Goal: Task Accomplishment & Management: Manage account settings

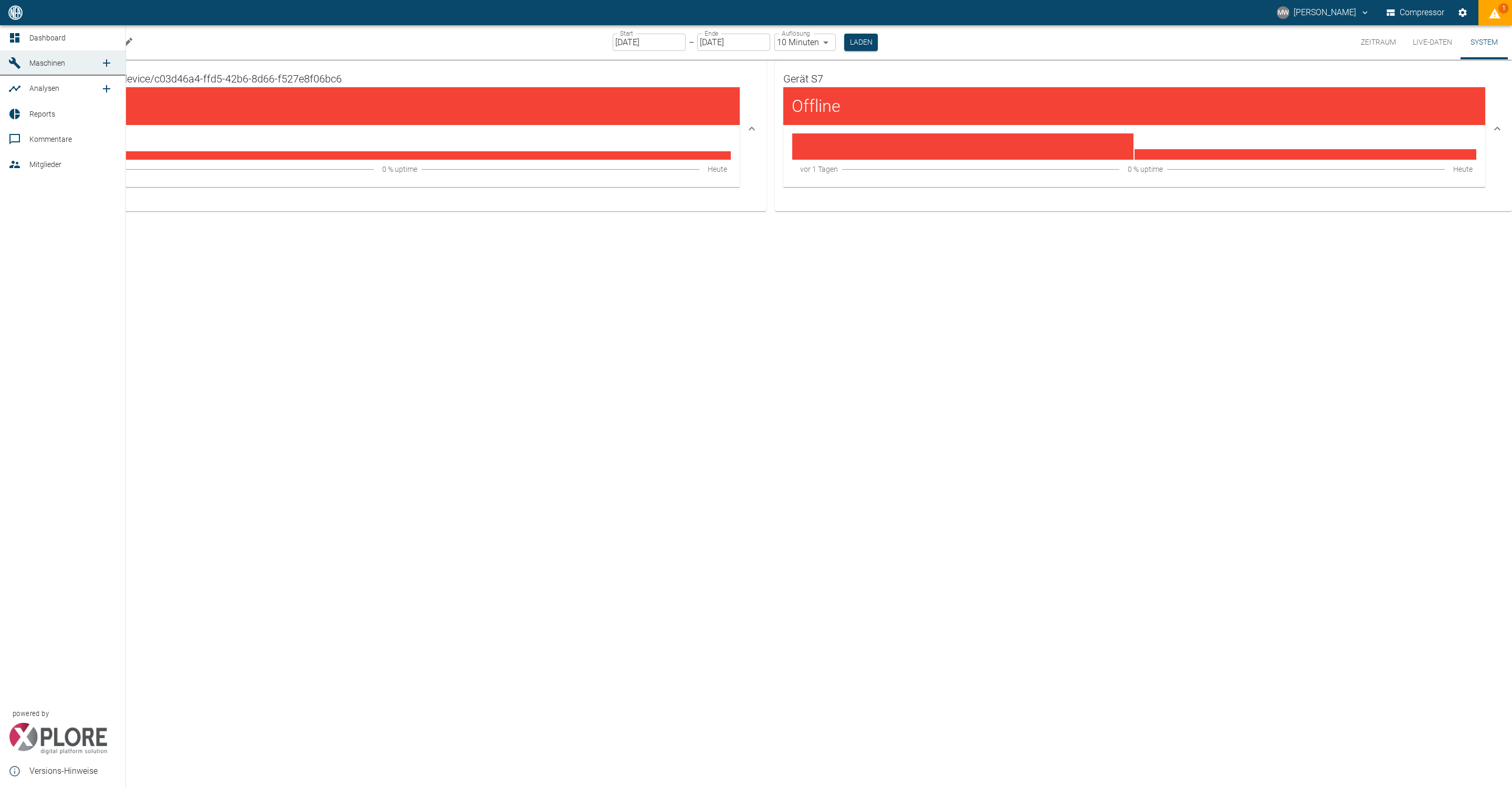
click at [21, 41] on icon at bounding box center [15, 37] width 12 height 12
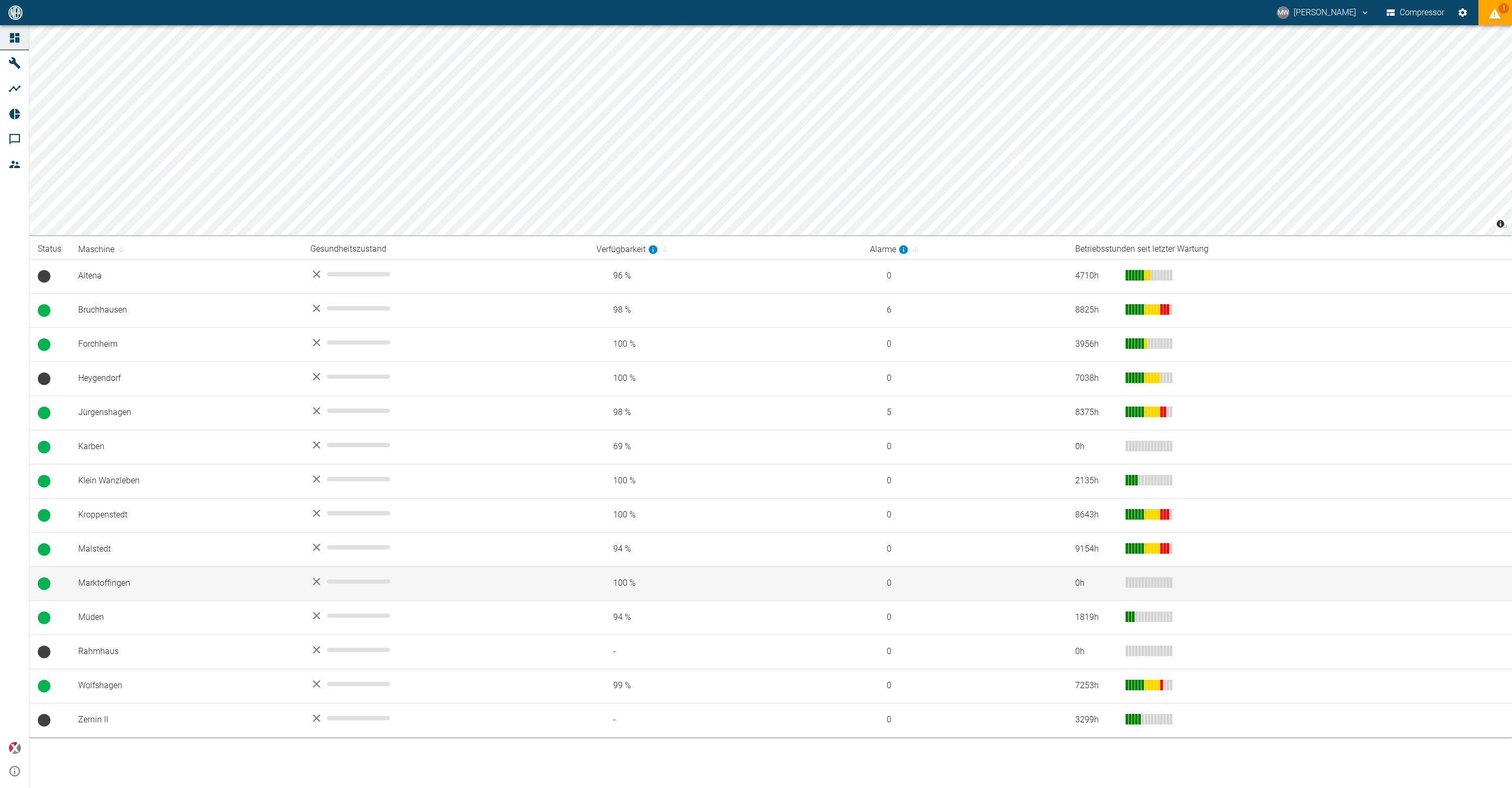
click at [88, 589] on td "Marktoffingen" at bounding box center [185, 583] width 232 height 34
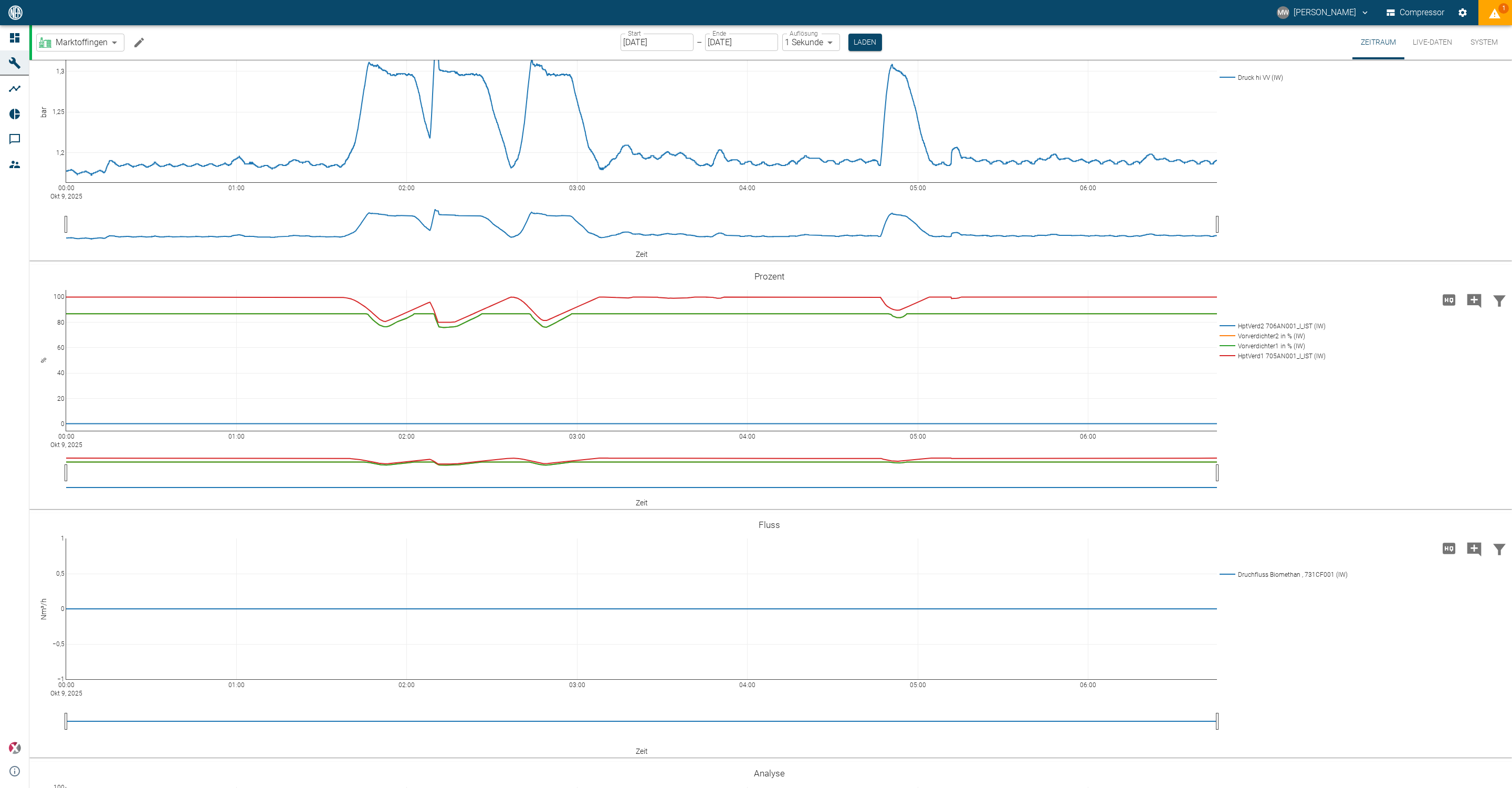
scroll to position [541, 0]
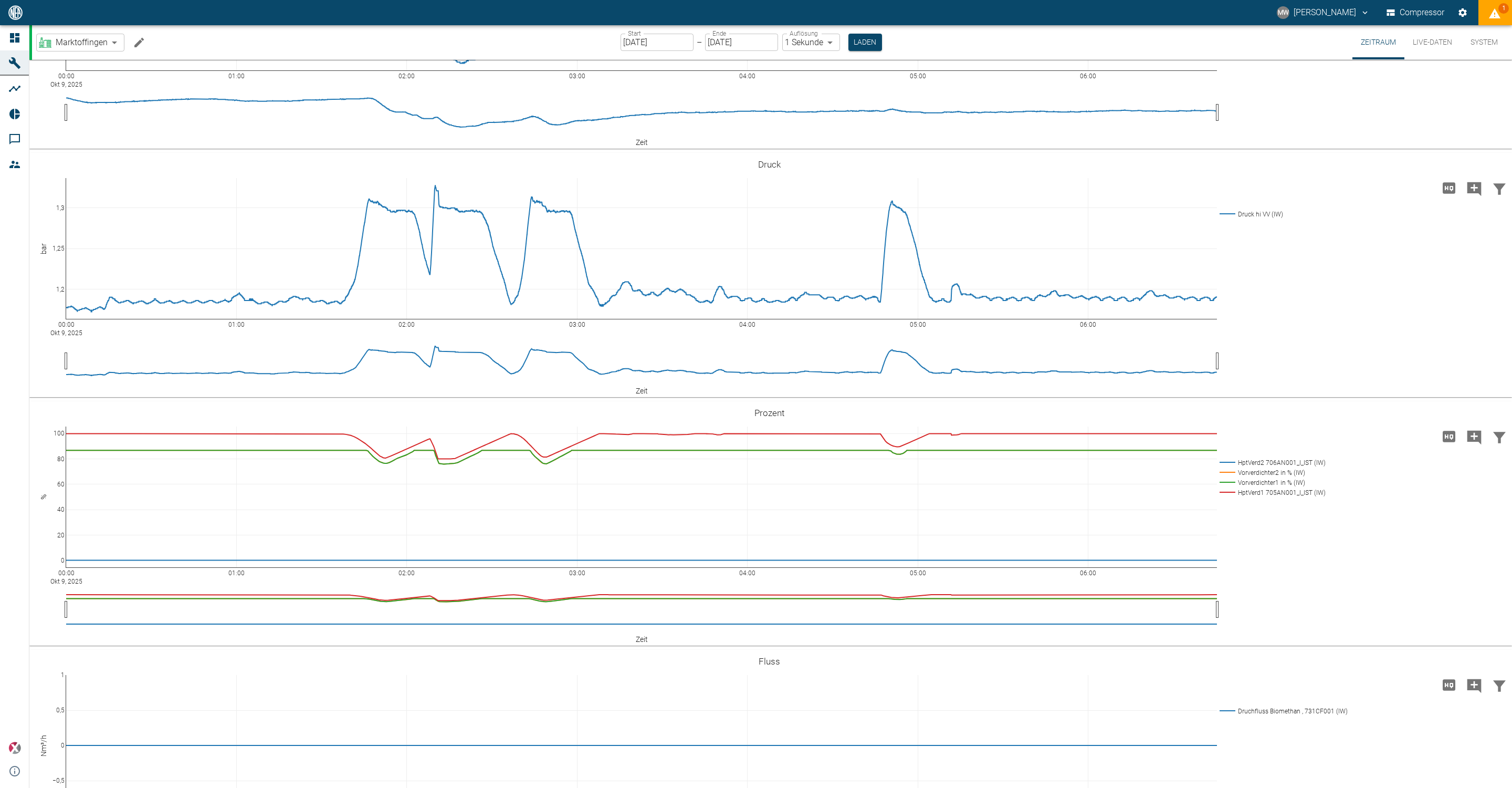
click at [142, 47] on icon "Machine bearbeiten" at bounding box center [139, 43] width 12 height 12
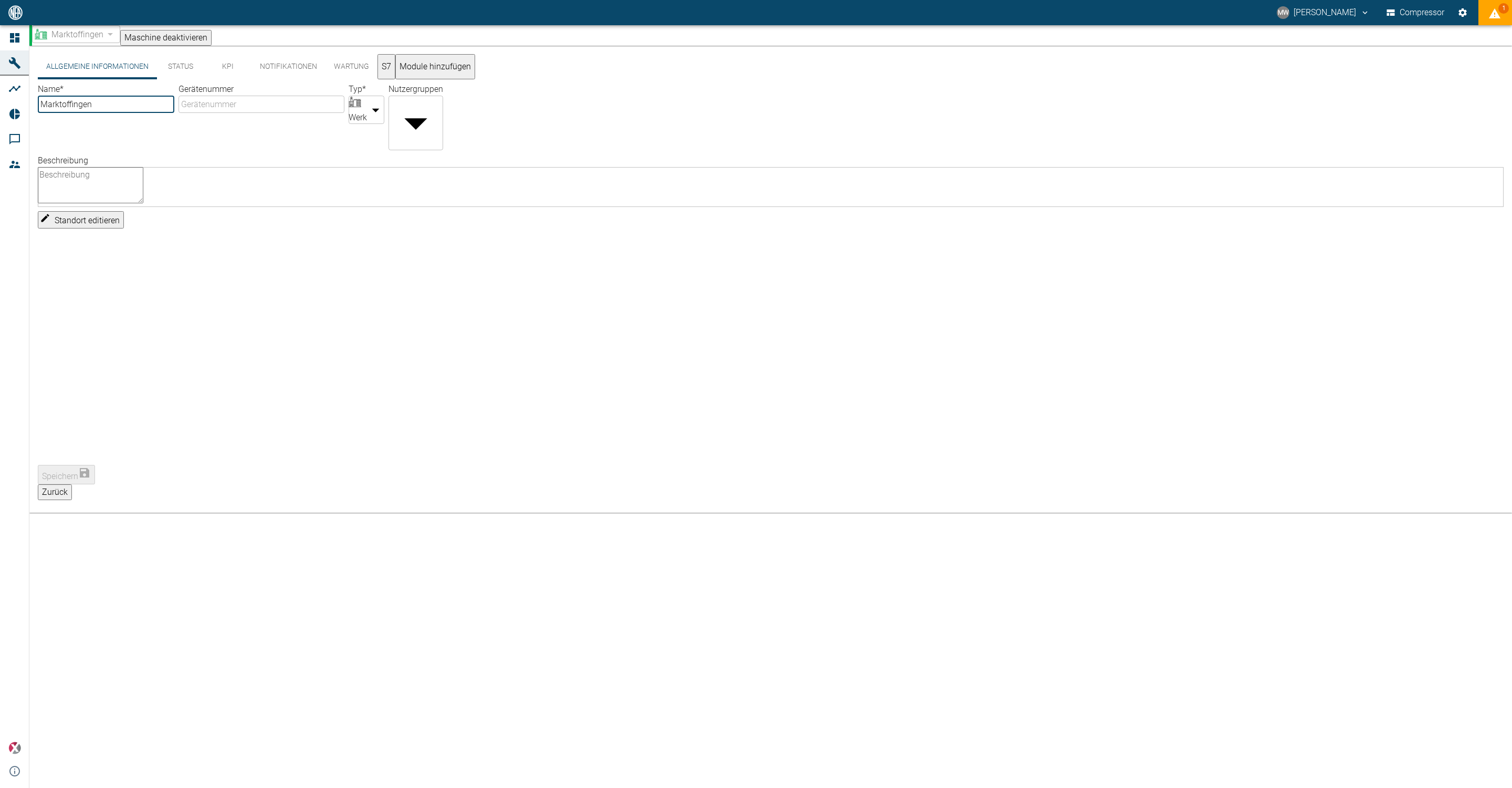
scroll to position [0, 0]
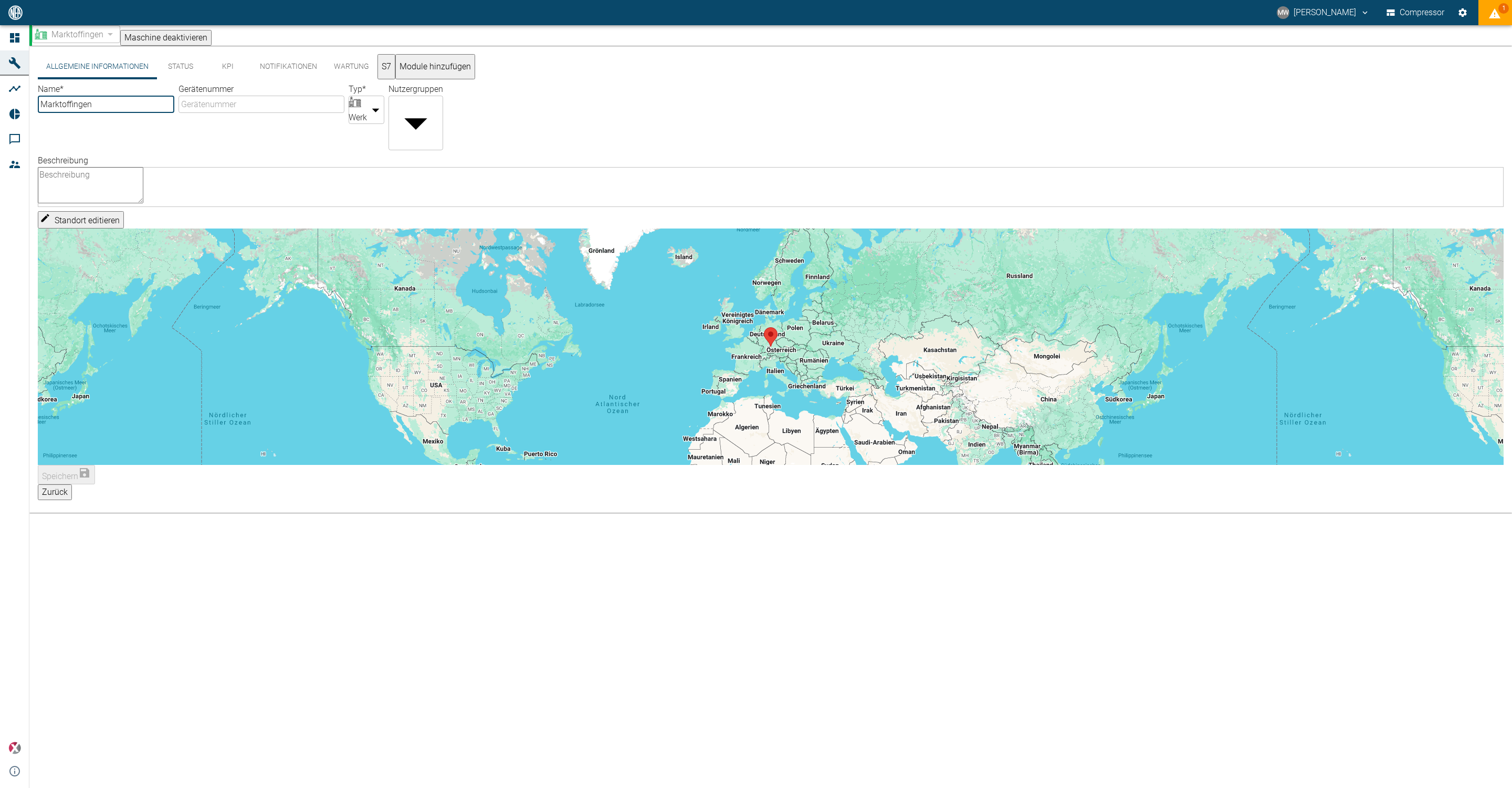
click at [395, 79] on button "S7" at bounding box center [386, 66] width 18 height 25
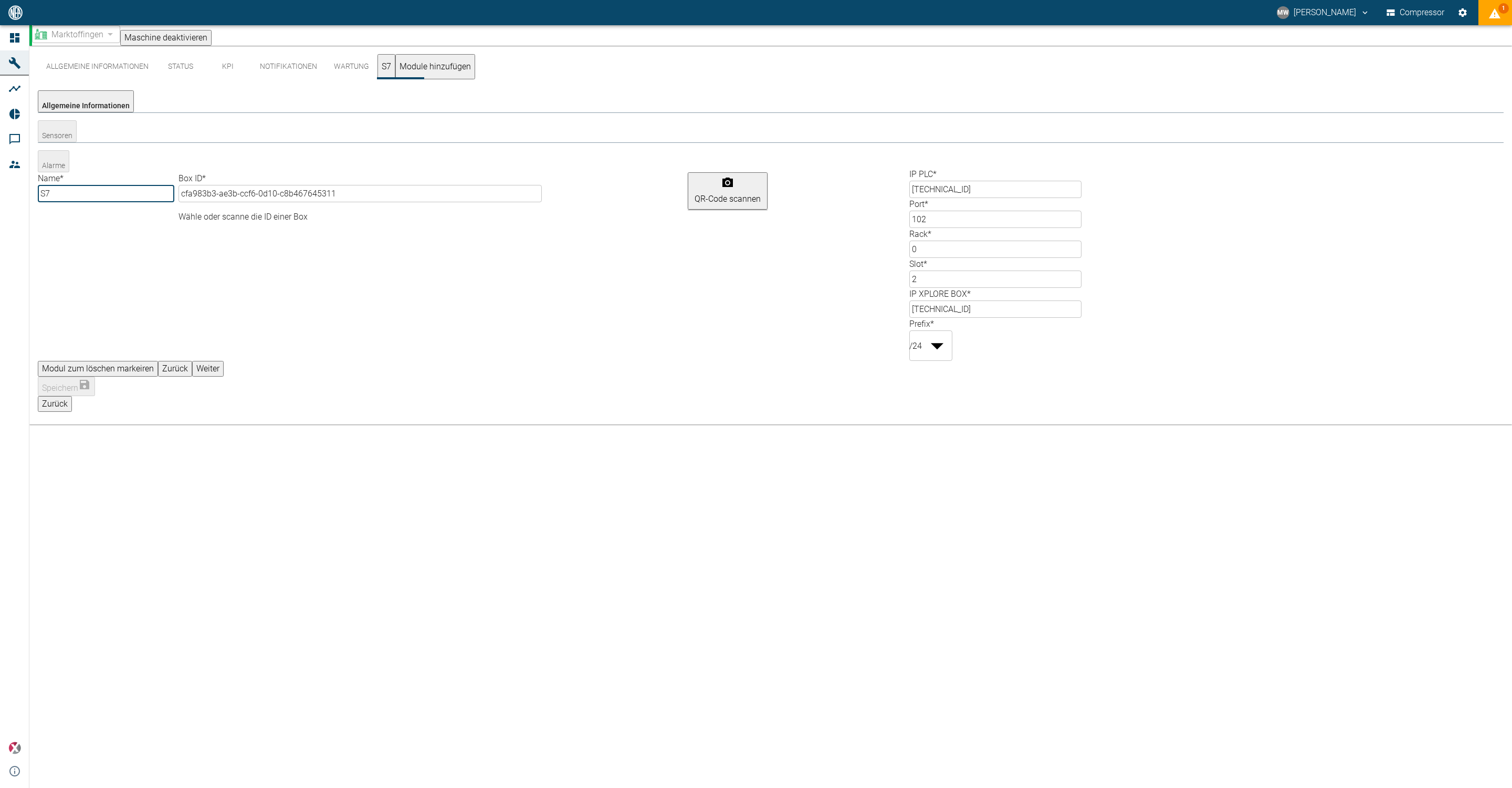
click at [224, 360] on button "Weiter" at bounding box center [208, 368] width 31 height 16
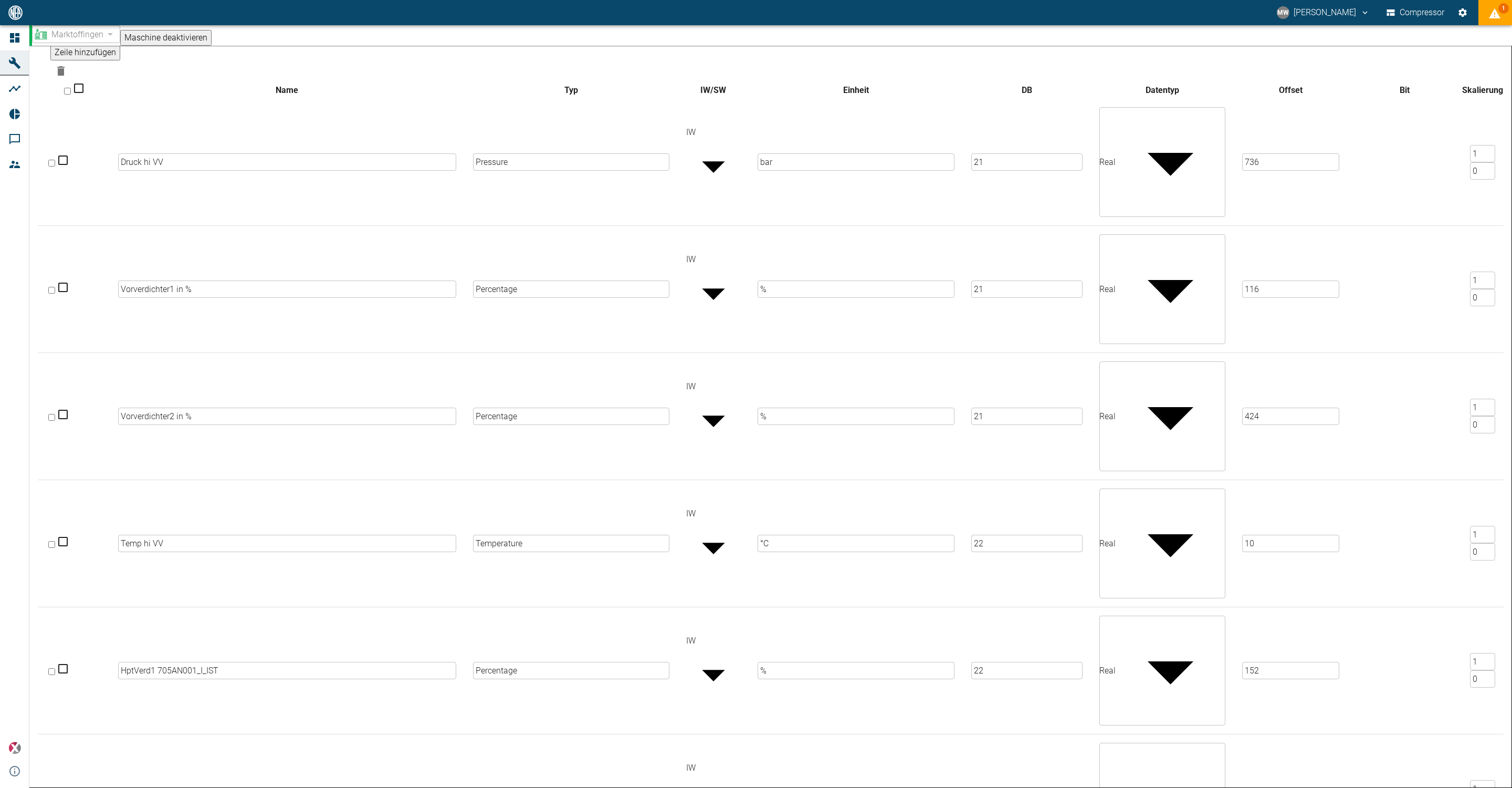
scroll to position [171, 0]
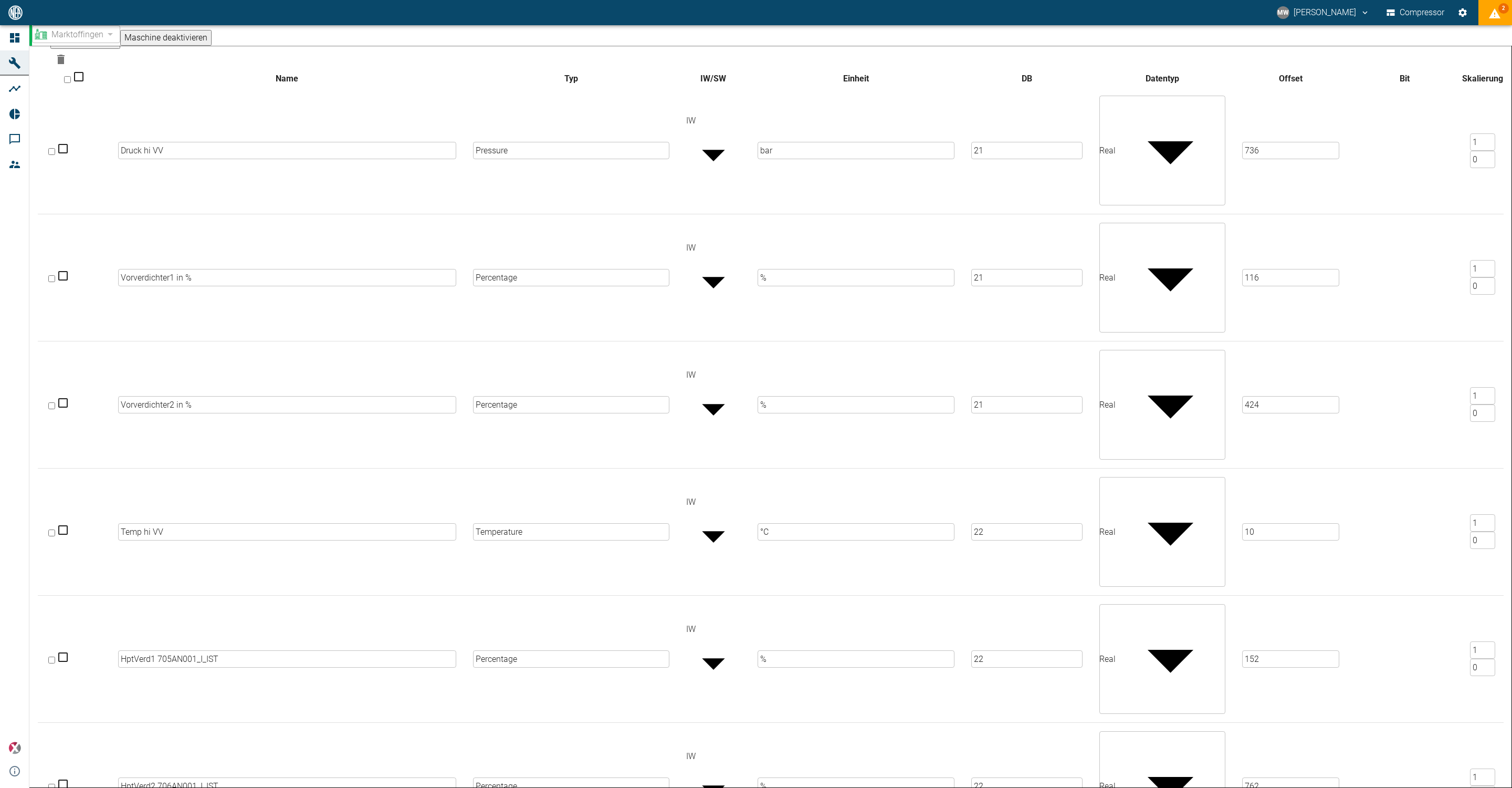
type input "20"
drag, startPoint x: 1251, startPoint y: 544, endPoint x: 1175, endPoint y: 558, distance: 77.3
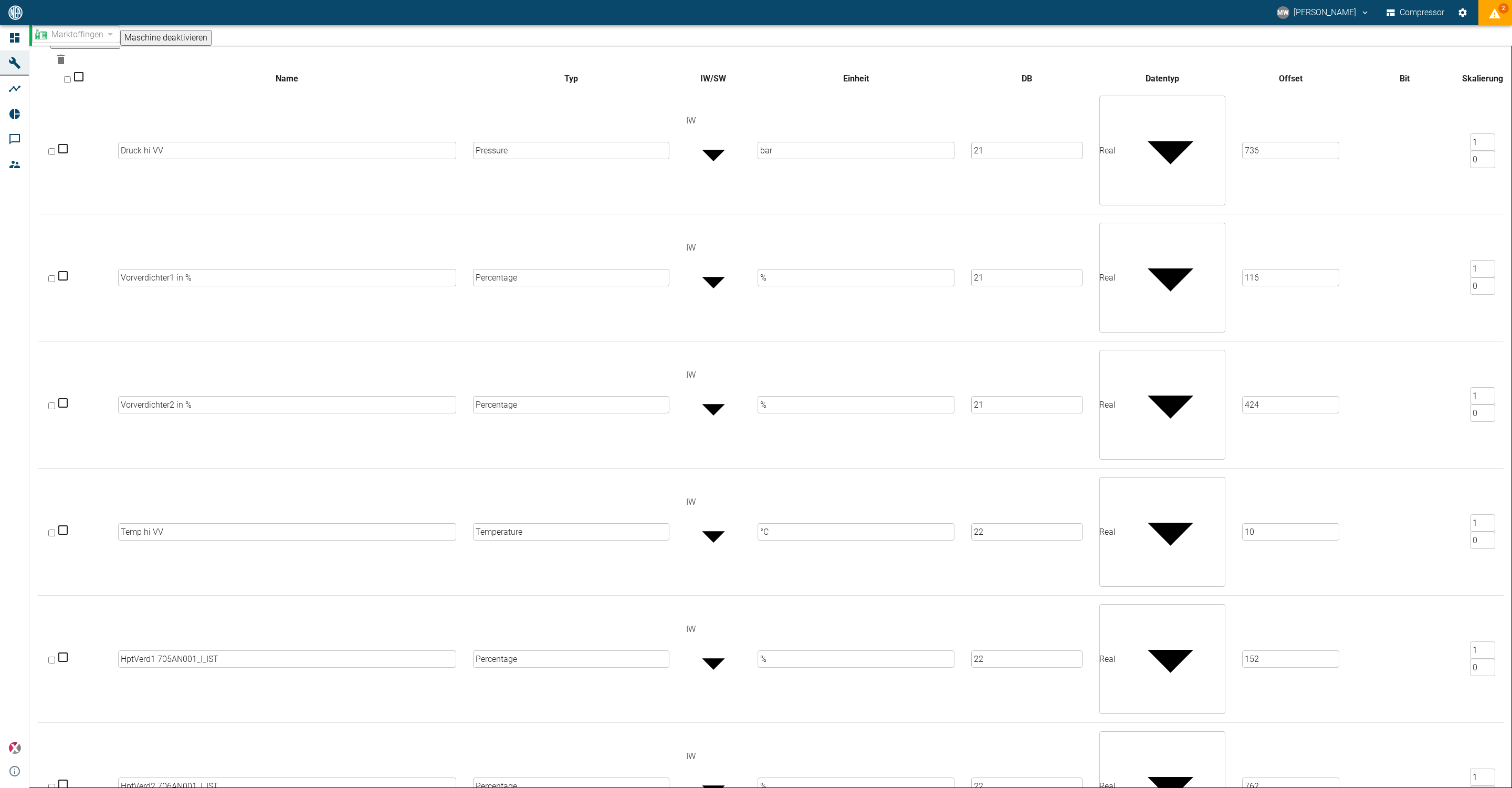
type input "1078"
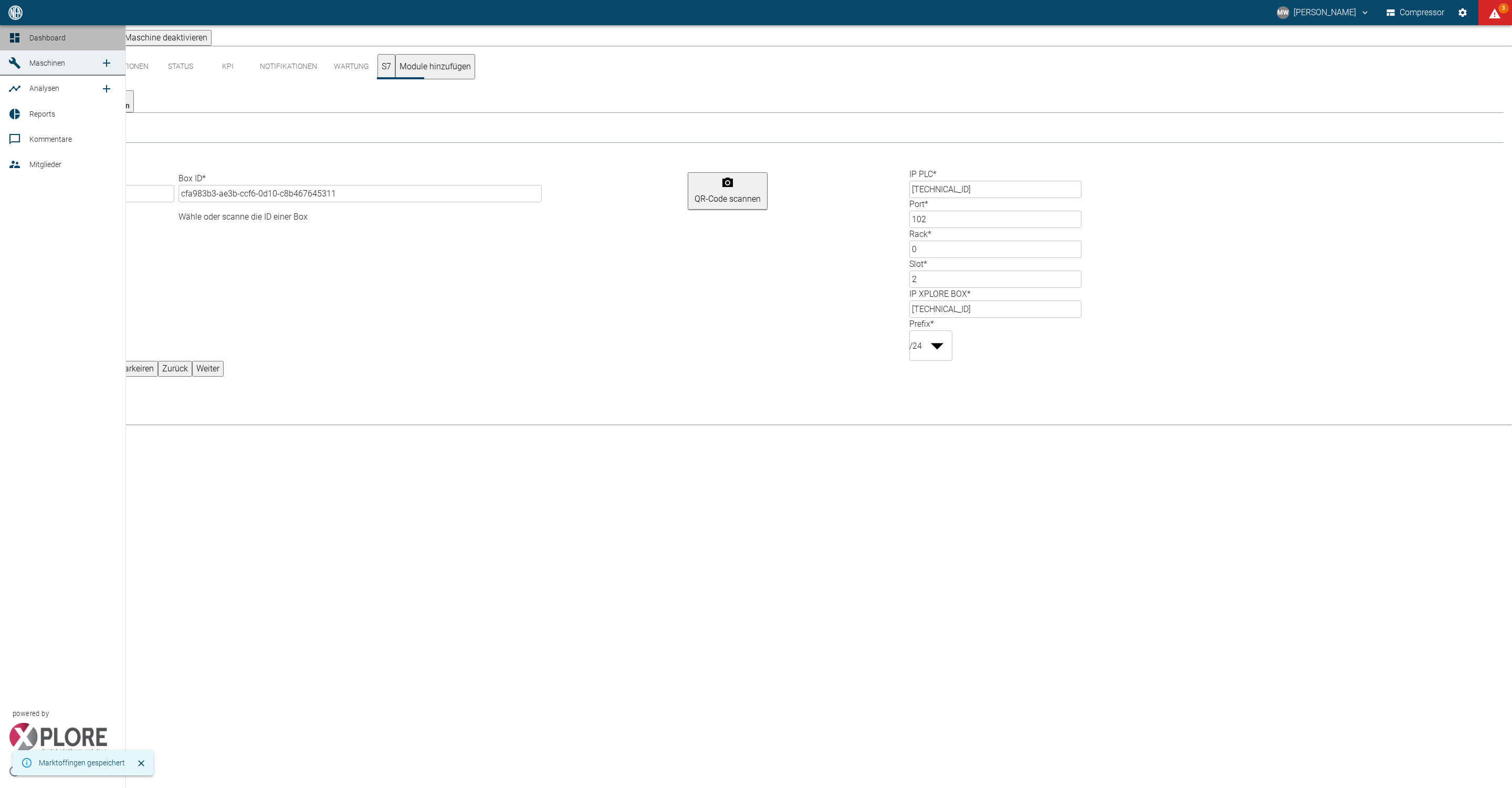
click at [21, 37] on icon at bounding box center [15, 37] width 12 height 12
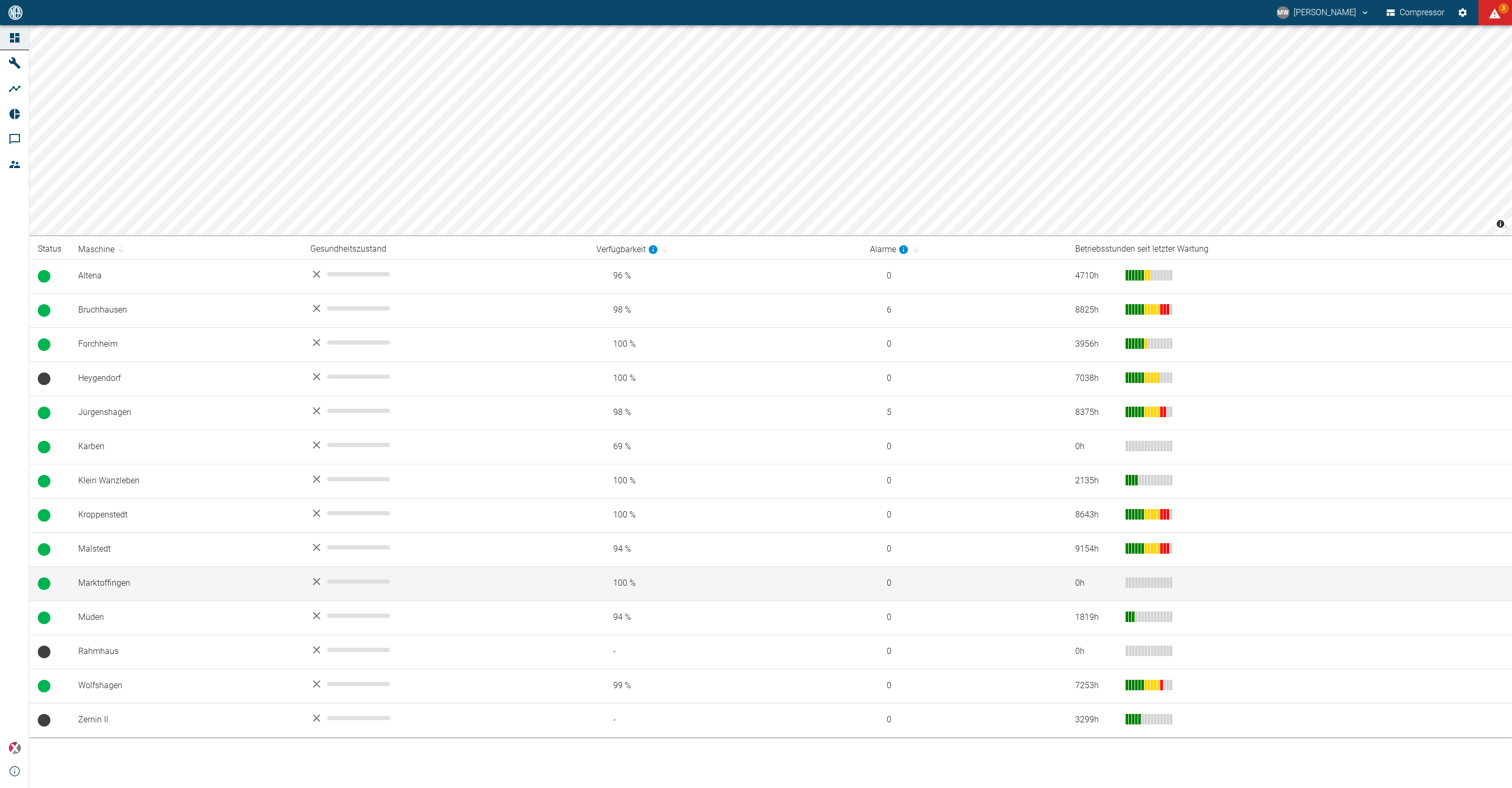
click at [128, 587] on td "Marktoffingen" at bounding box center [185, 583] width 232 height 34
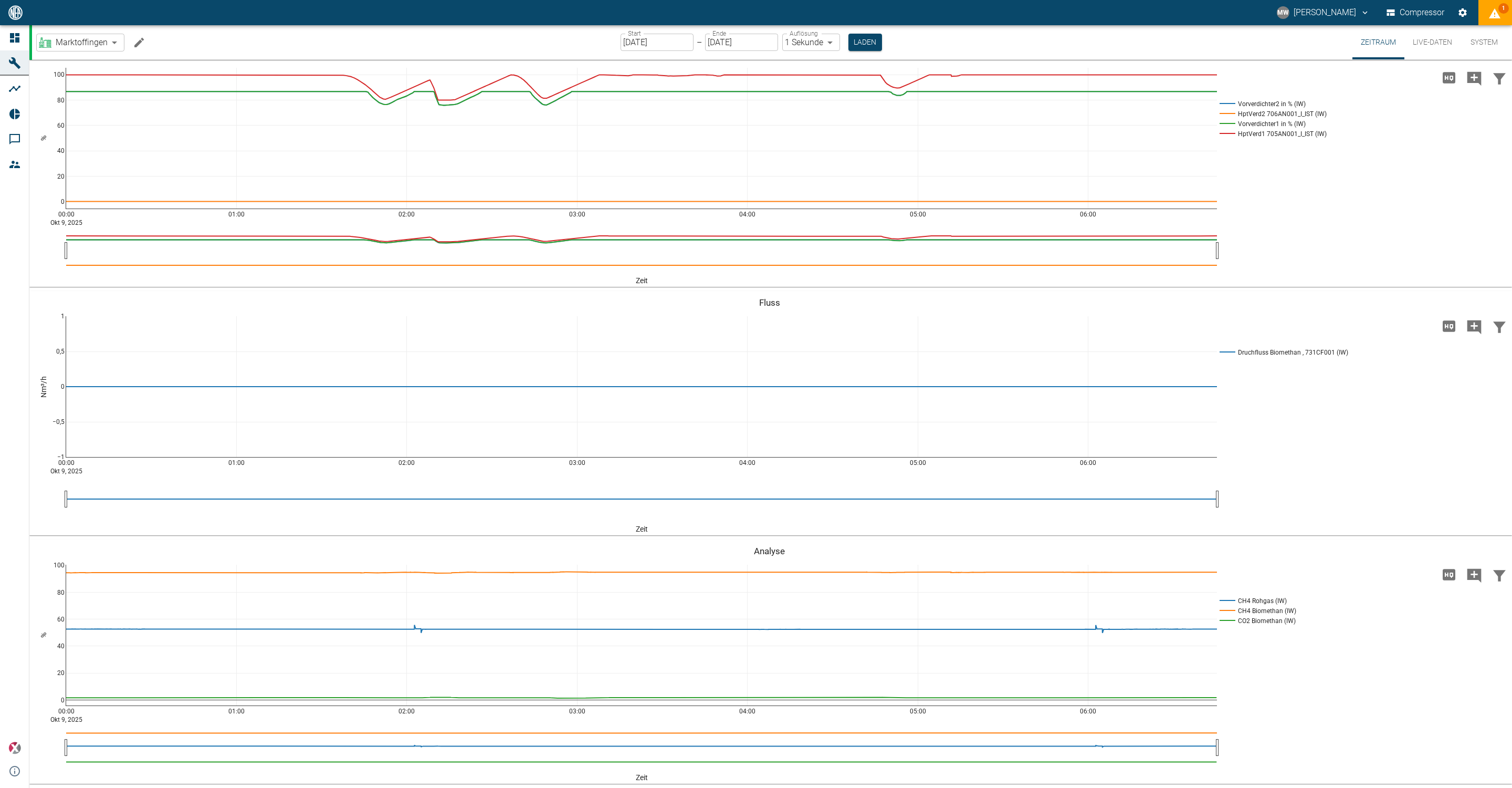
scroll to position [958, 0]
click at [1418, 42] on button "Live-Daten" at bounding box center [1432, 42] width 57 height 34
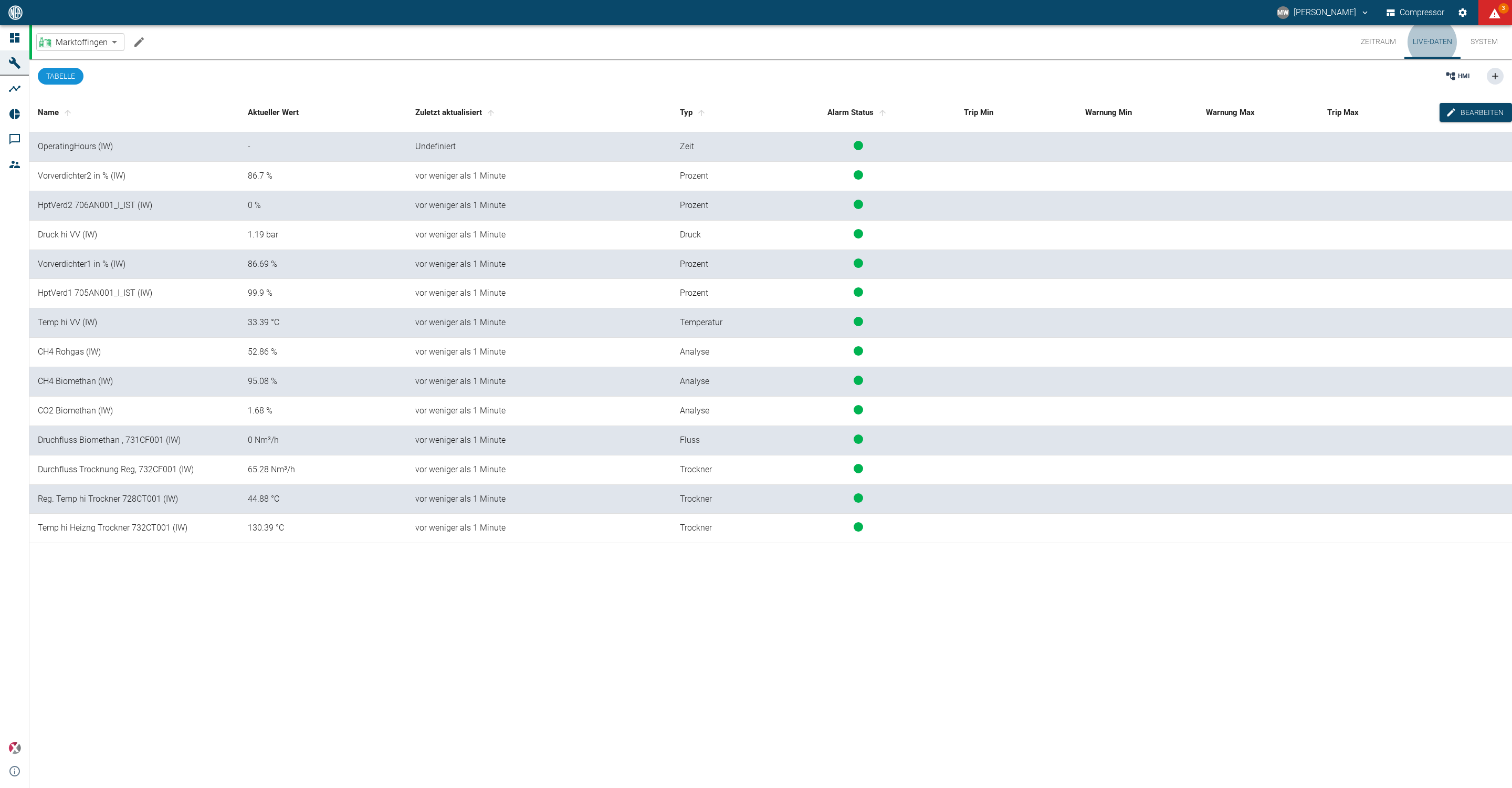
click at [76, 80] on button "Tabelle" at bounding box center [60, 76] width 45 height 17
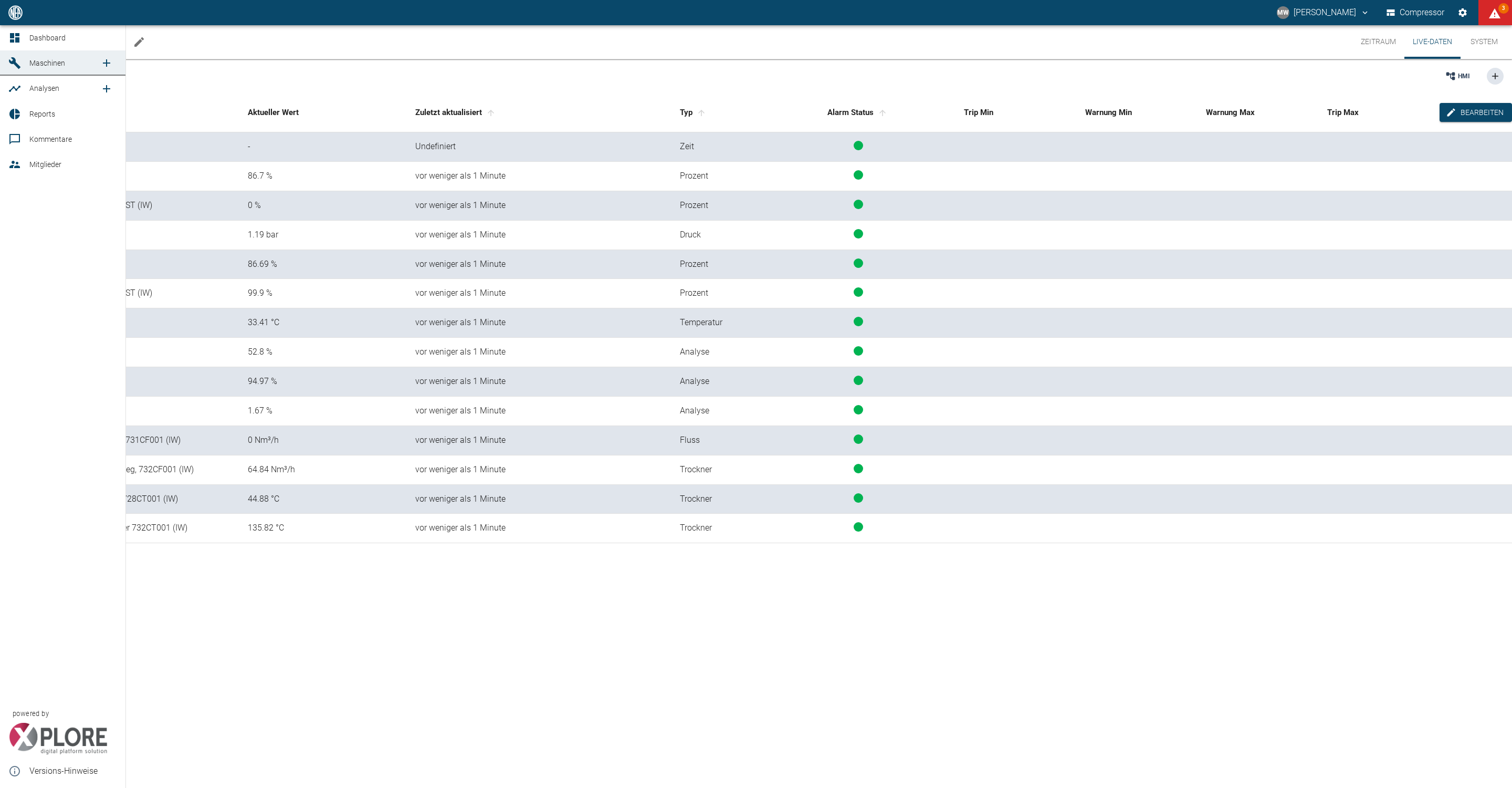
click at [18, 44] on link "Dashboard" at bounding box center [63, 37] width 125 height 25
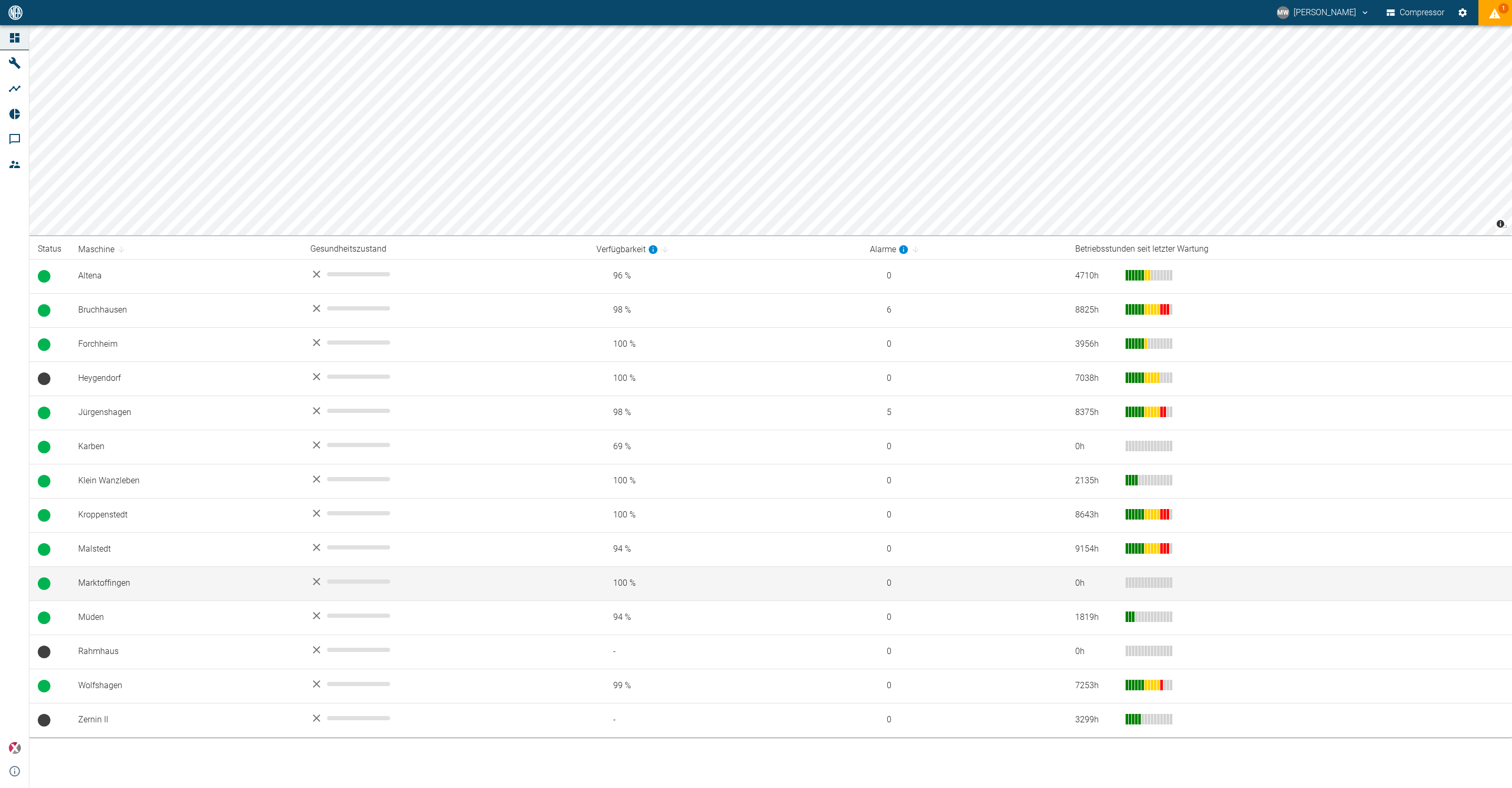
click at [95, 587] on td "Marktoffingen" at bounding box center [185, 583] width 232 height 34
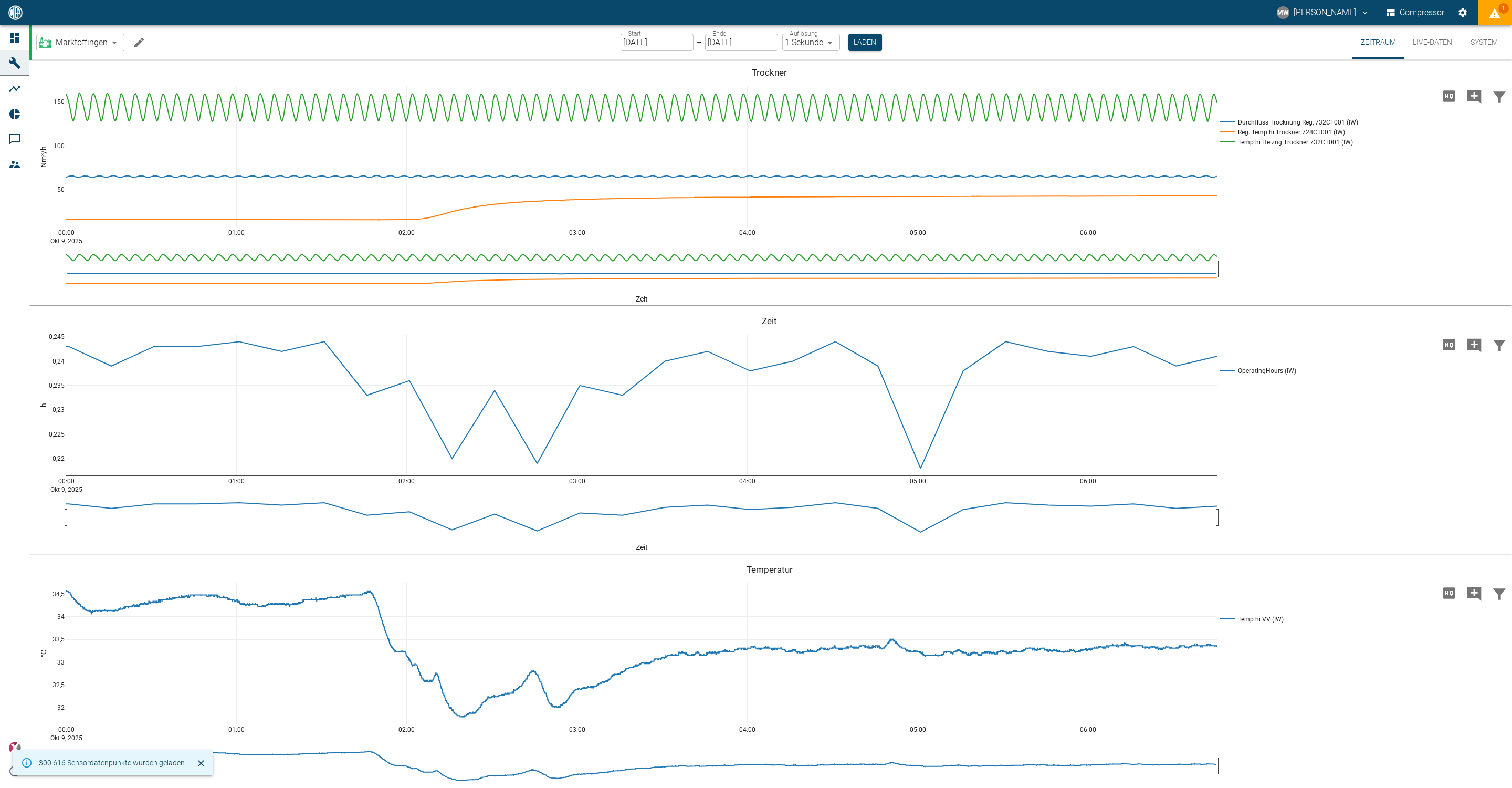
click at [1430, 41] on button "Live-Daten" at bounding box center [1432, 42] width 57 height 34
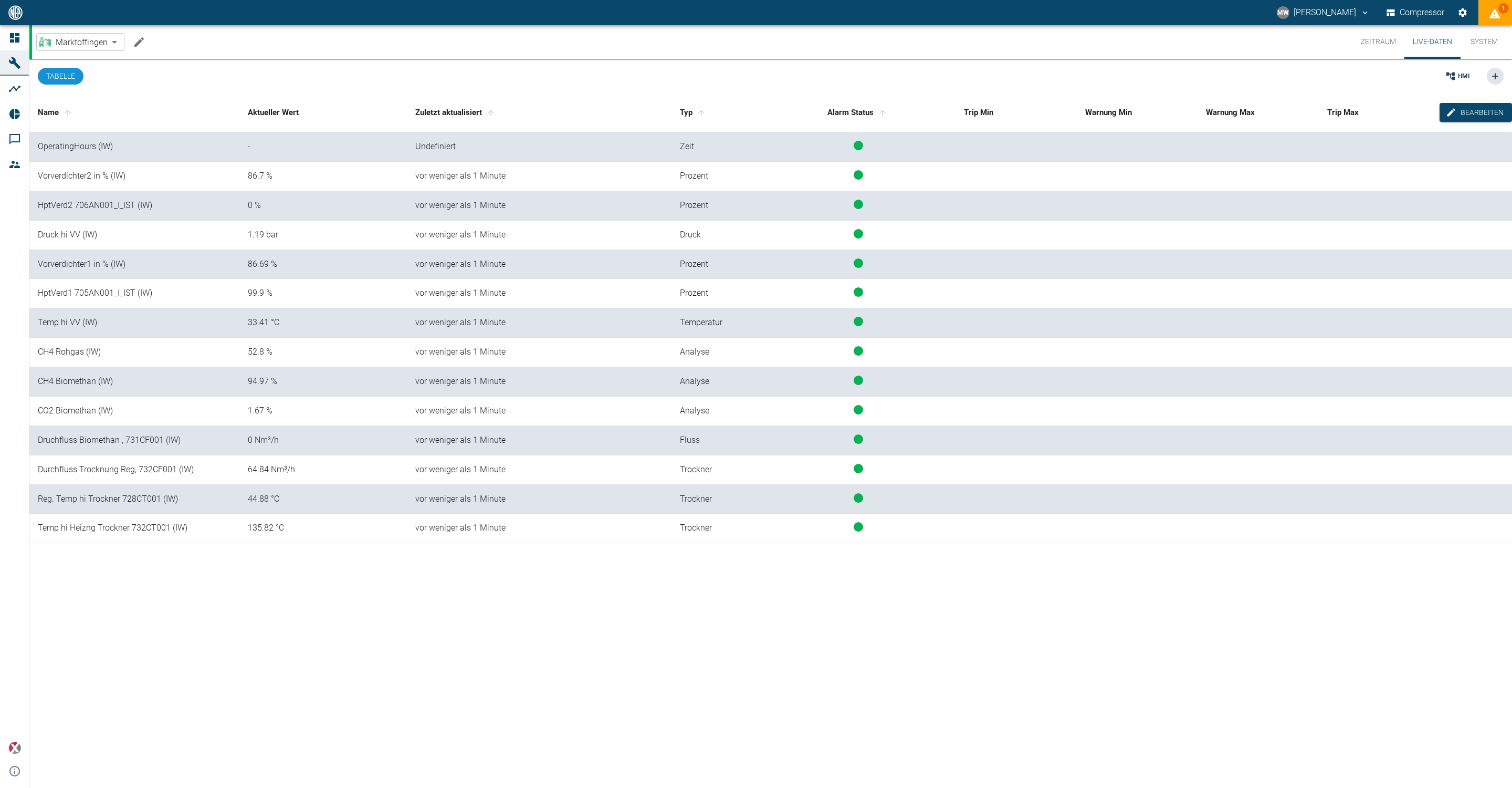
click at [89, 444] on td "Druchfluss Biomethan , 731CF001 (IW)" at bounding box center [134, 441] width 210 height 30
click at [272, 436] on div "0 Nm³/h" at bounding box center [326, 441] width 156 height 12
click at [266, 440] on div "0 Nm³/h" at bounding box center [326, 441] width 156 height 12
click at [144, 37] on icon "Machine bearbeiten" at bounding box center [139, 42] width 12 height 12
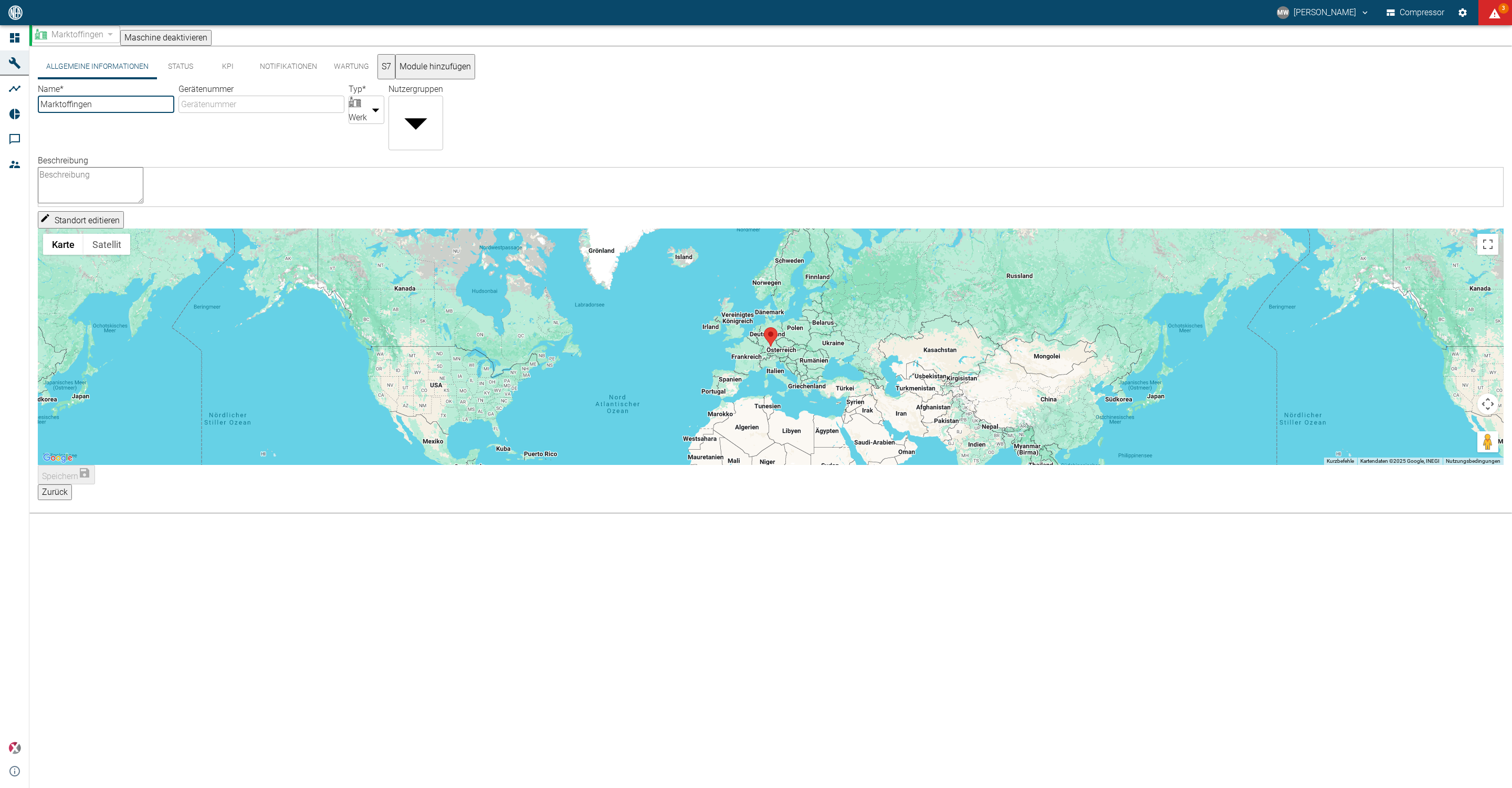
click at [395, 71] on button "S7" at bounding box center [386, 66] width 18 height 25
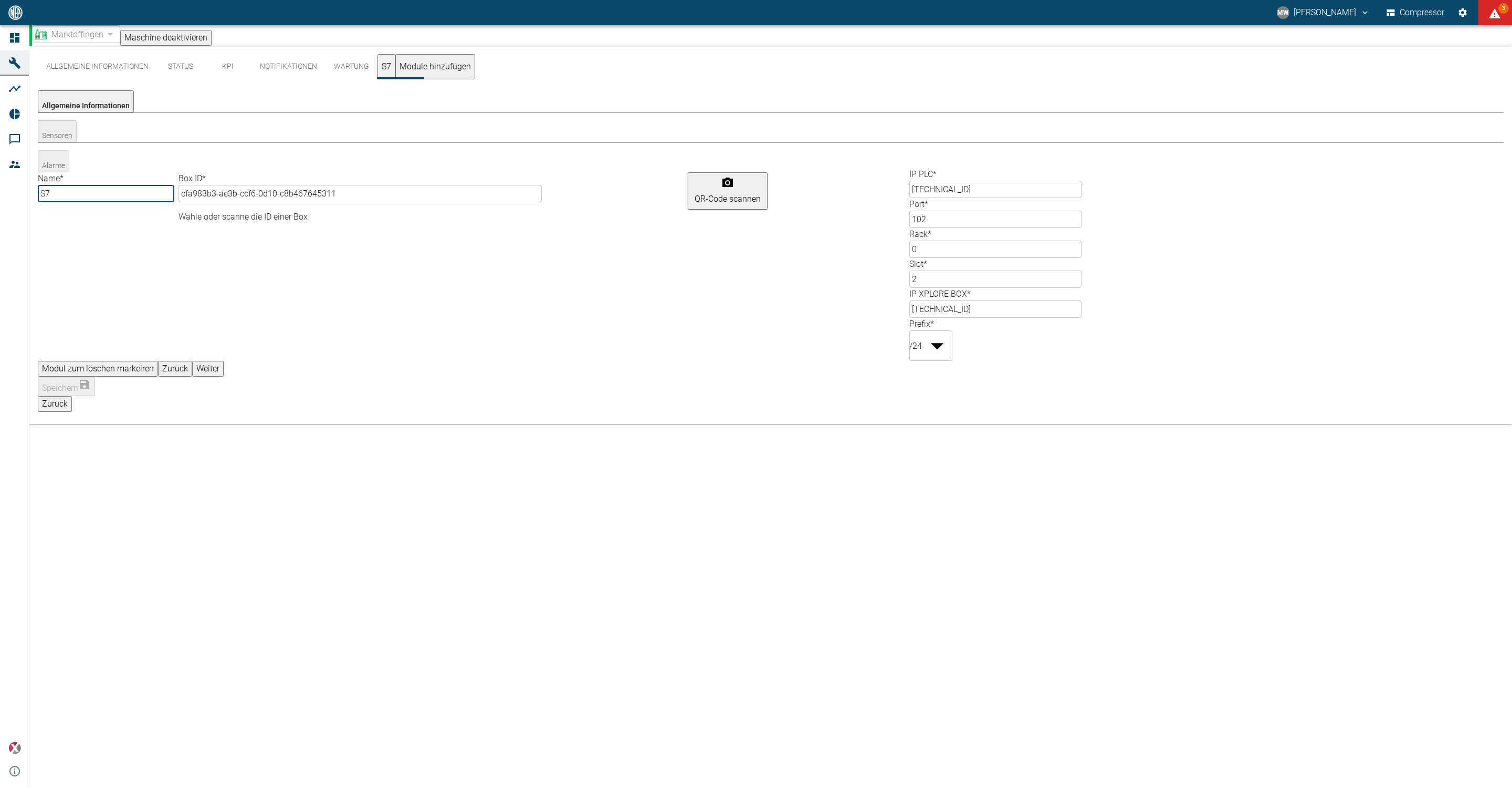
click at [224, 360] on button "Weiter" at bounding box center [208, 368] width 31 height 16
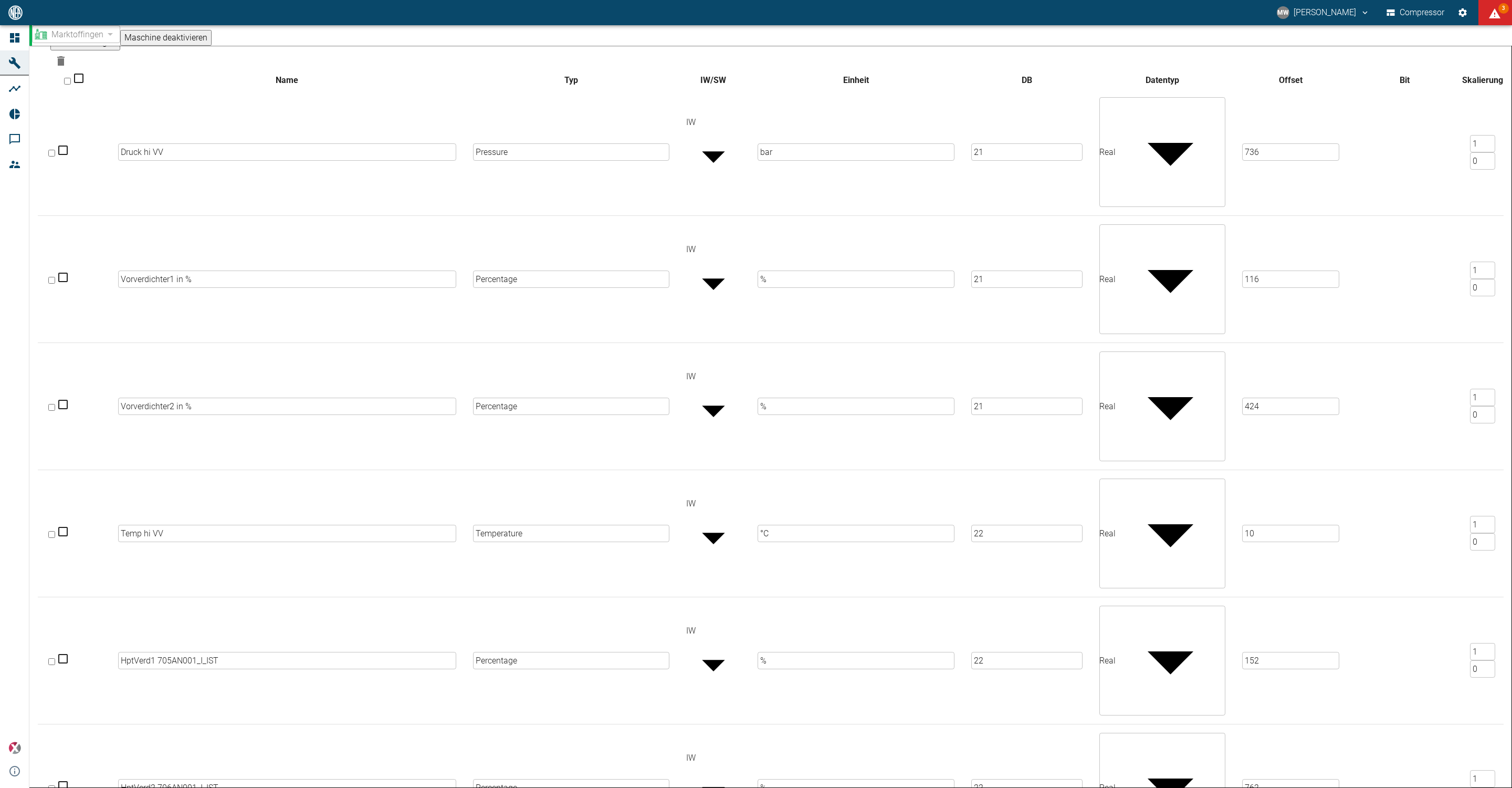
scroll to position [171, 0]
drag, startPoint x: 1255, startPoint y: 542, endPoint x: 1198, endPoint y: 544, distance: 57.0
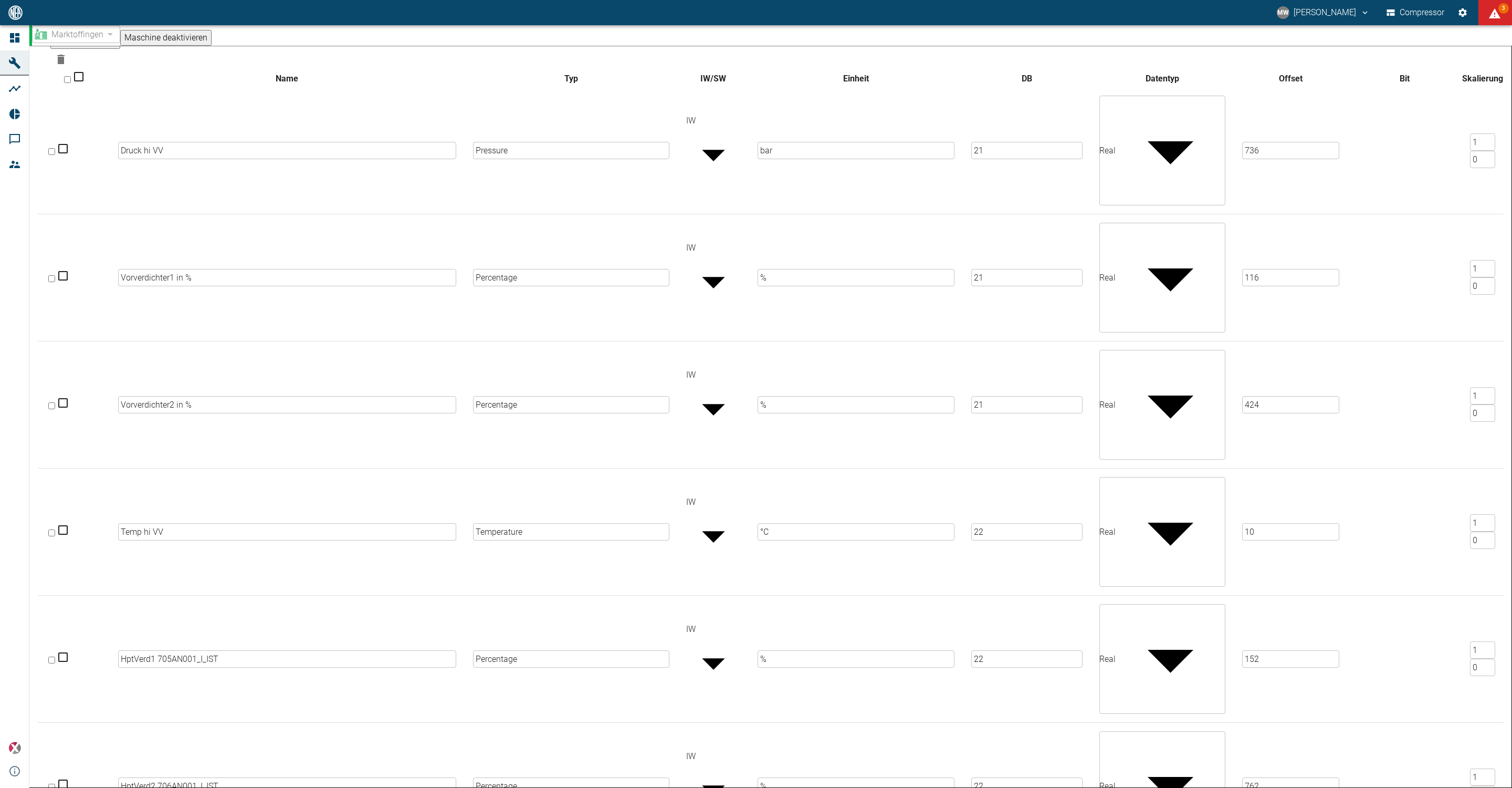
drag, startPoint x: 1249, startPoint y: 539, endPoint x: 1224, endPoint y: 543, distance: 25.3
type input "1188"
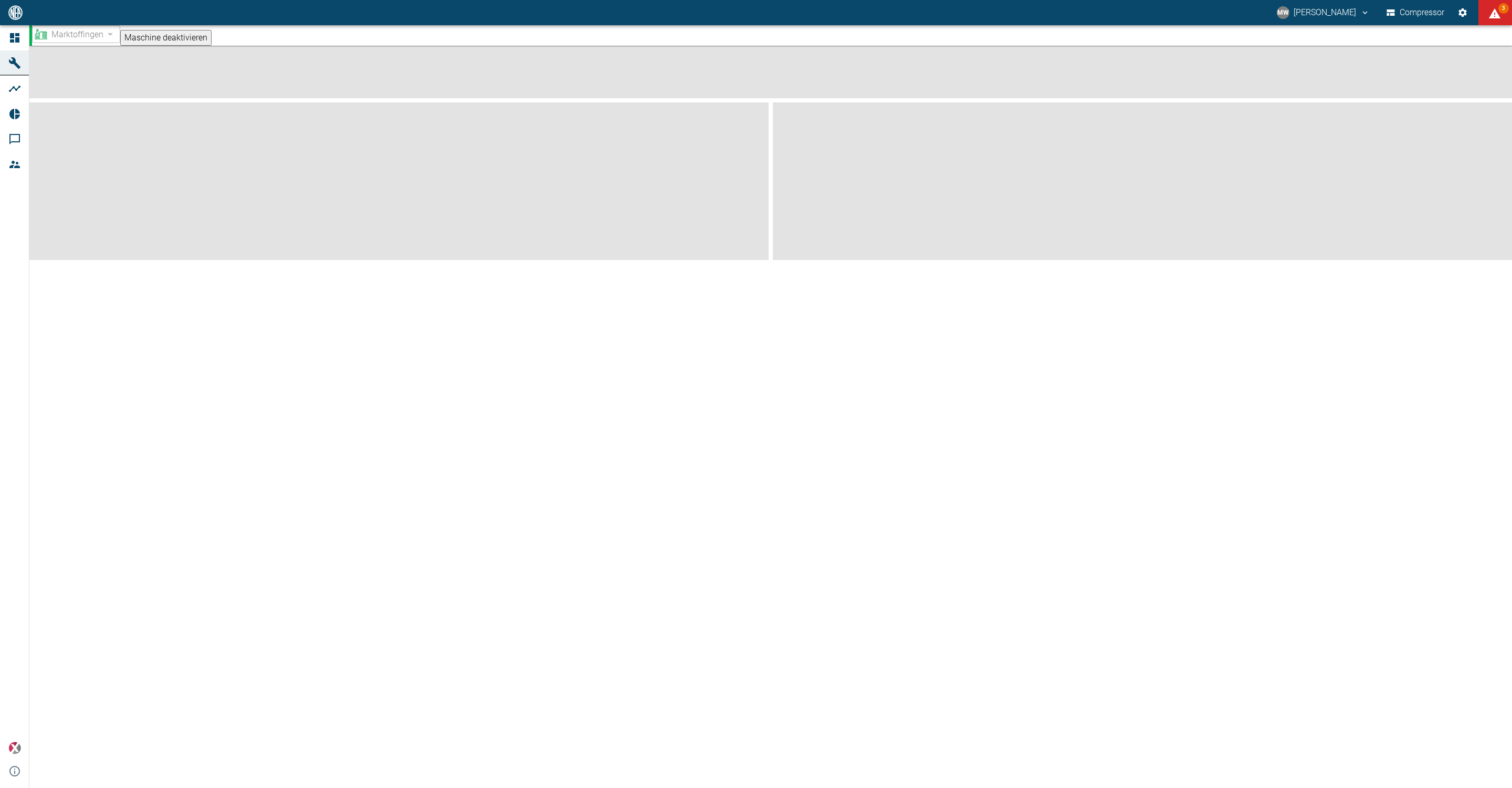
scroll to position [0, 0]
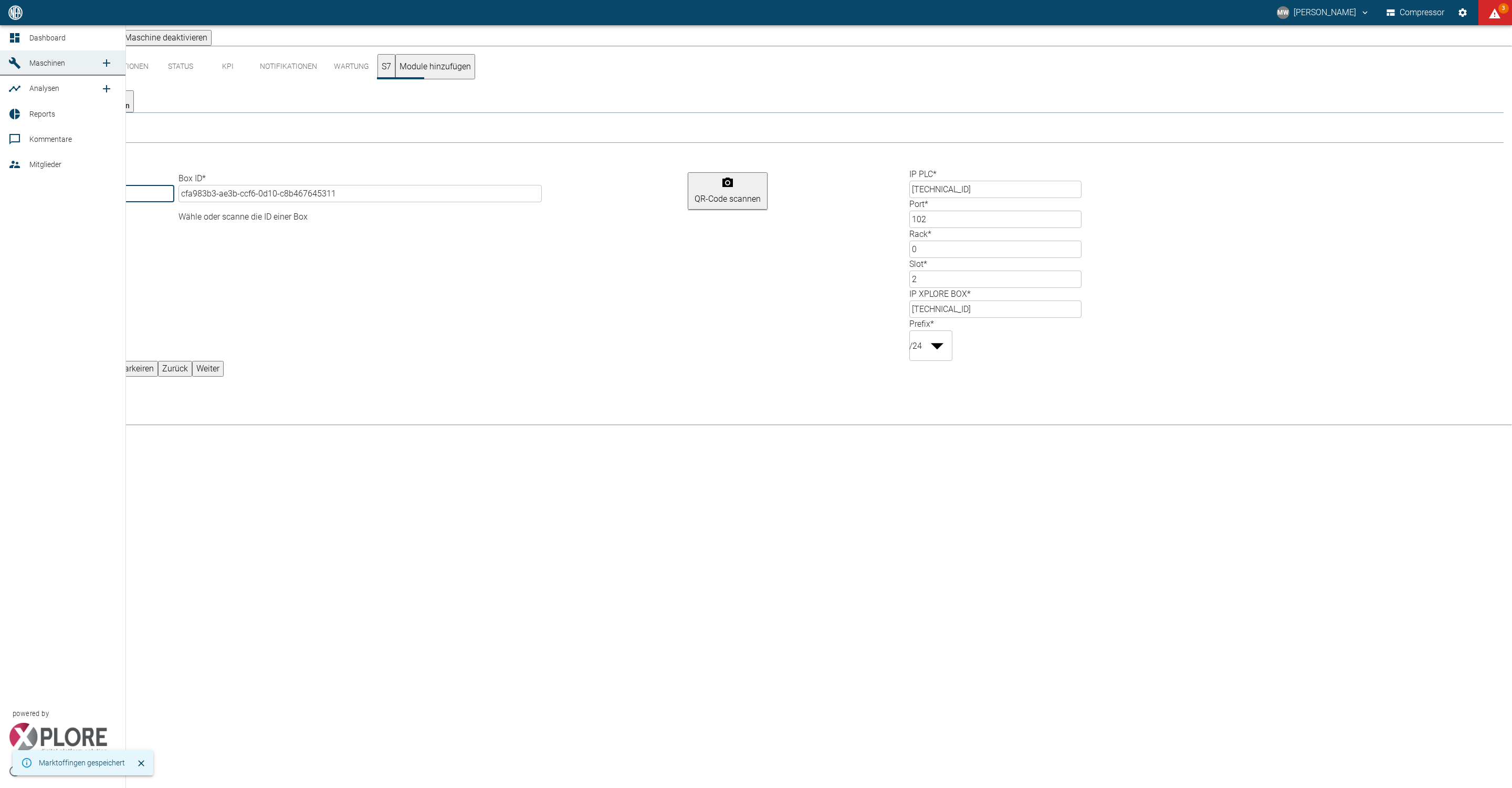
click at [15, 43] on icon at bounding box center [15, 37] width 12 height 12
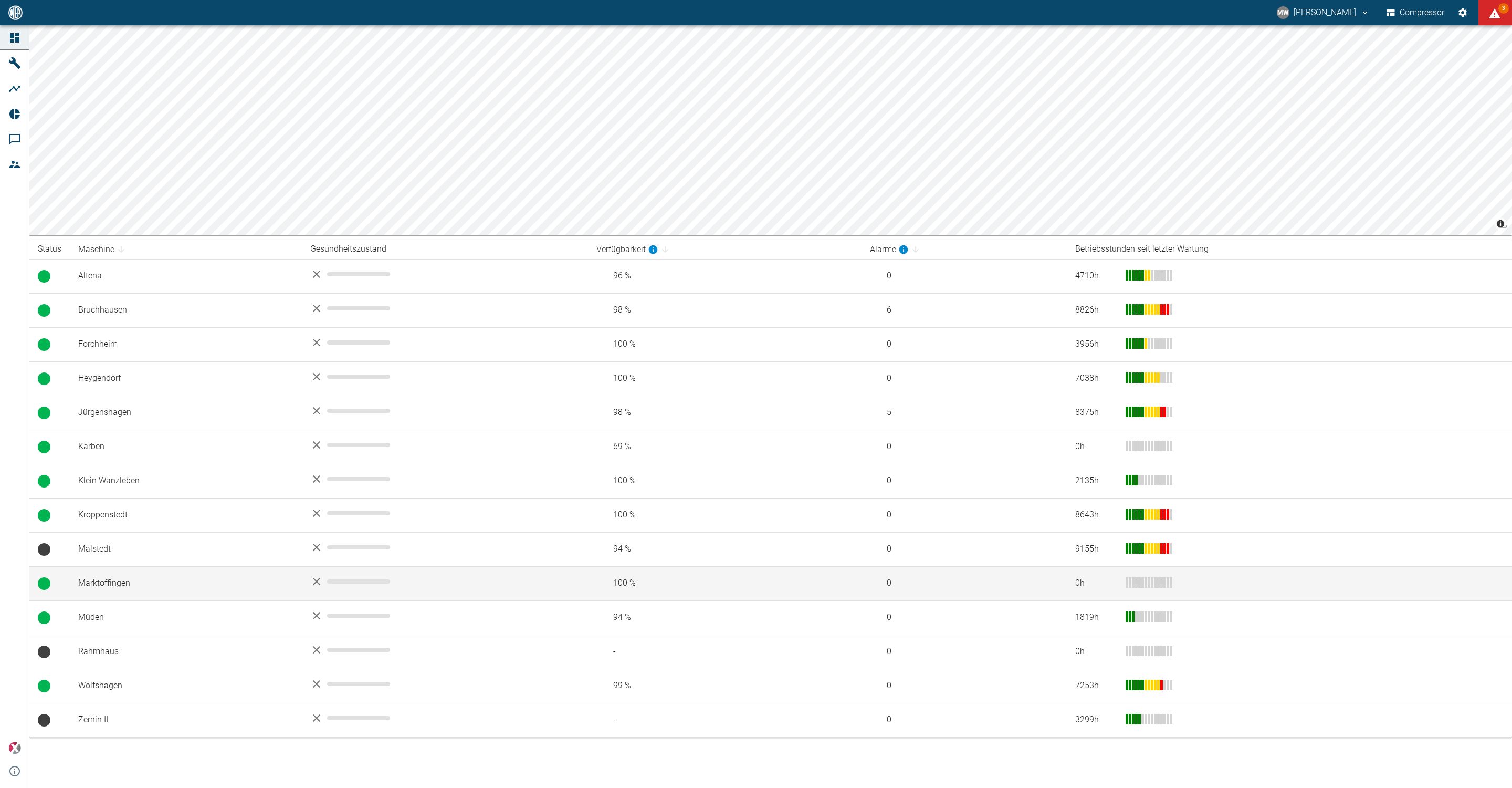
click at [101, 579] on td "Marktoffingen" at bounding box center [185, 583] width 232 height 34
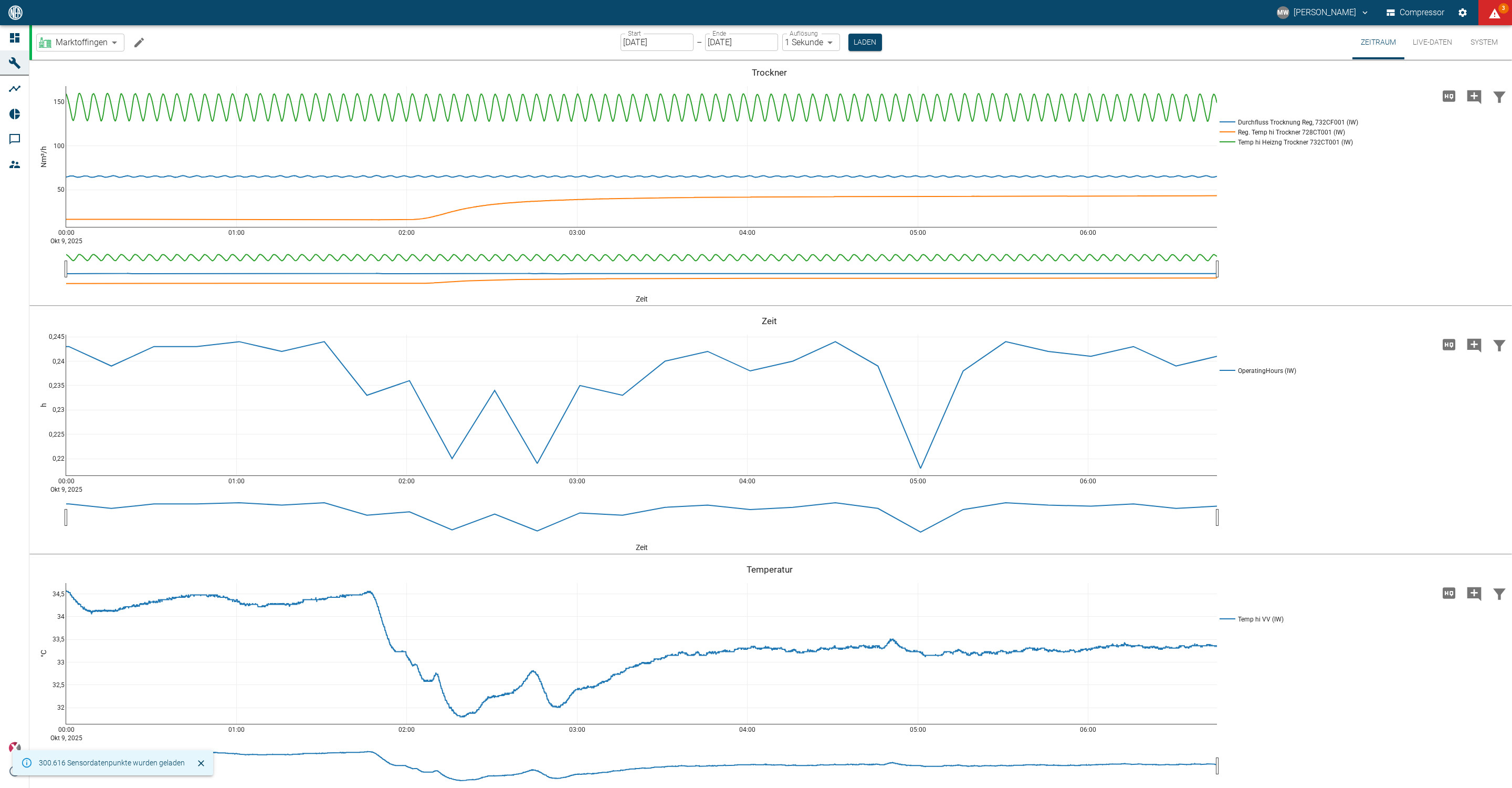
click at [1420, 42] on button "Live-Daten" at bounding box center [1432, 42] width 57 height 34
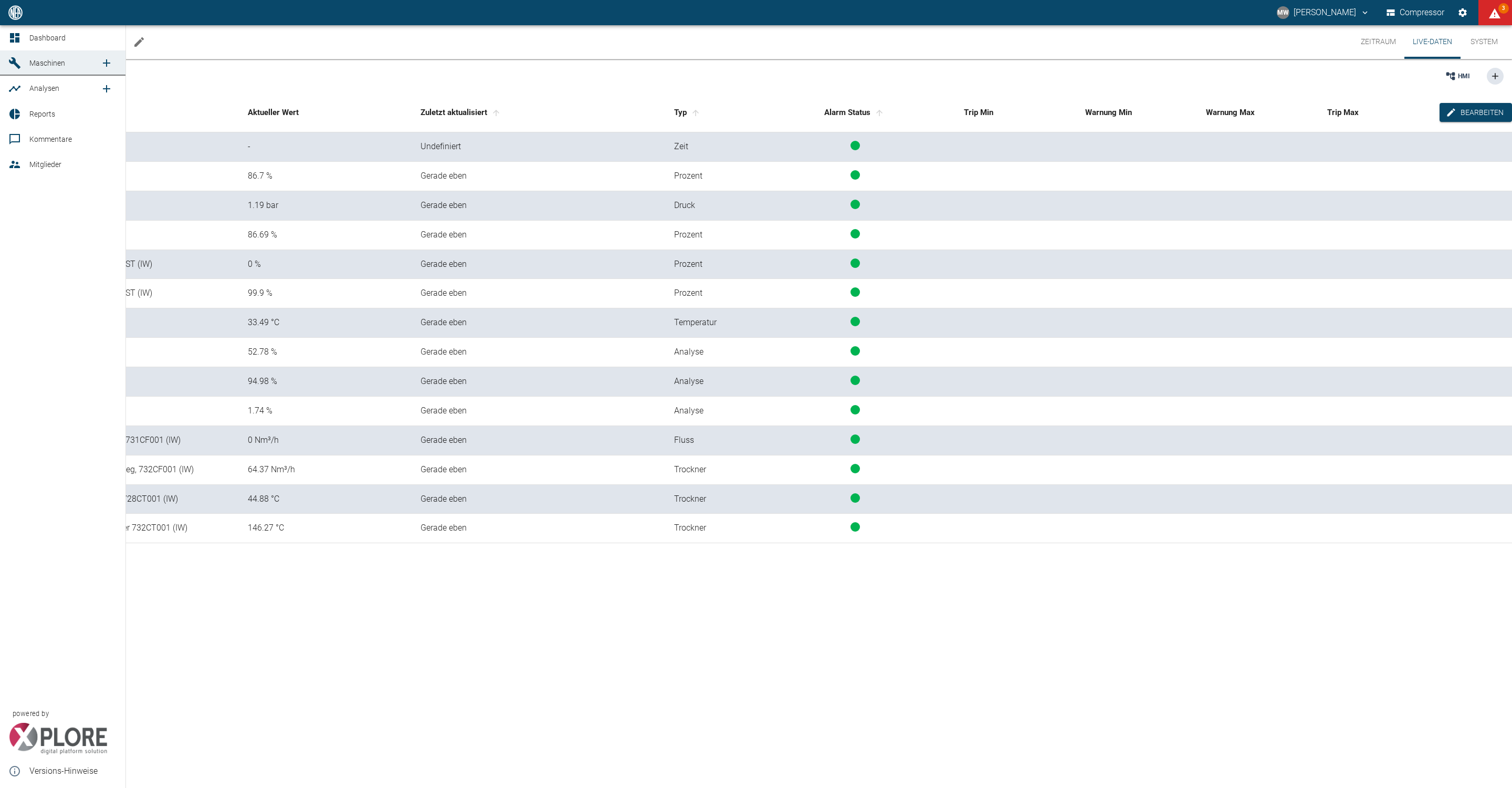
click at [16, 38] on icon at bounding box center [14, 37] width 10 height 10
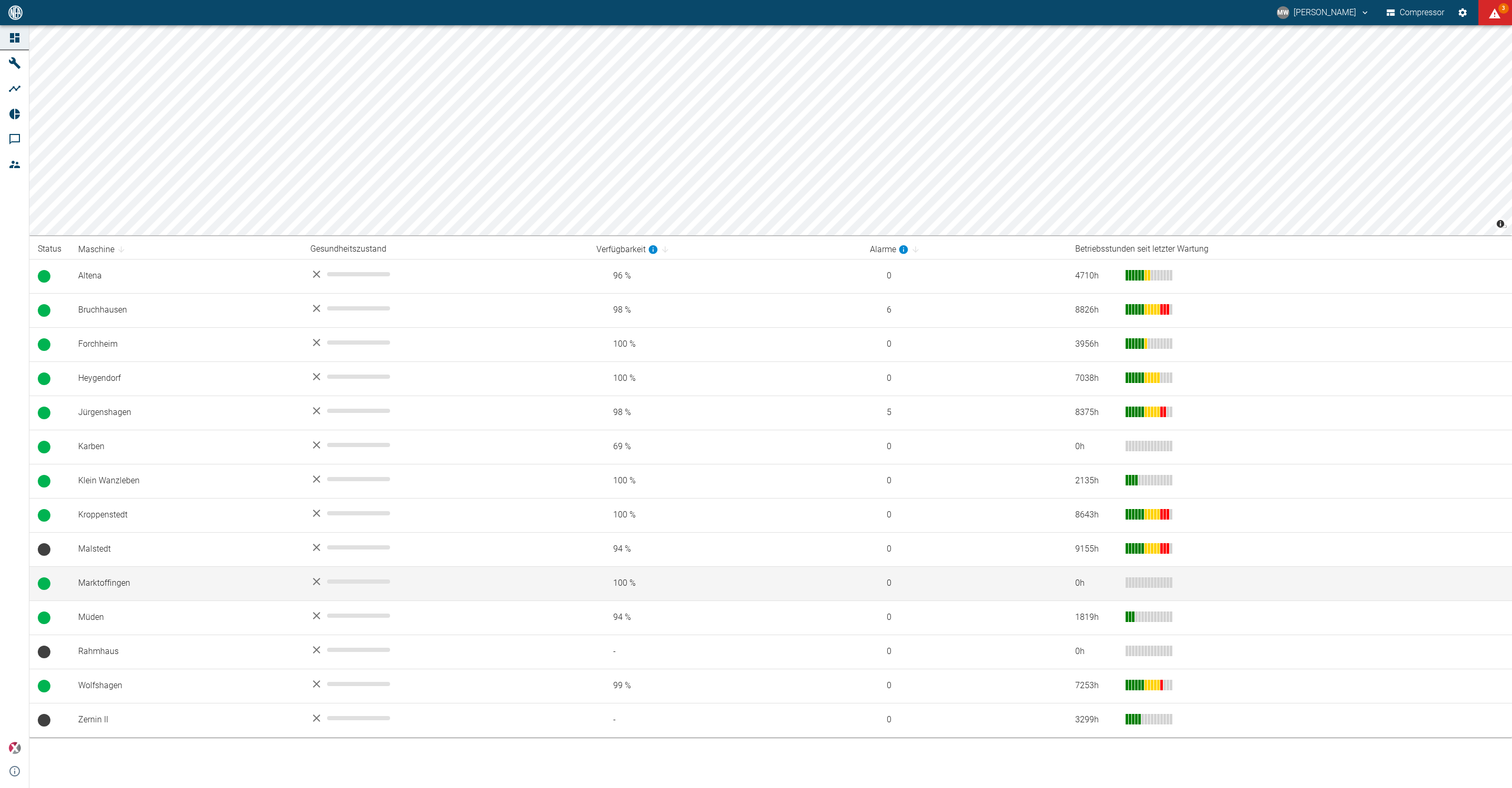
click at [124, 589] on td "Marktoffingen" at bounding box center [185, 583] width 232 height 34
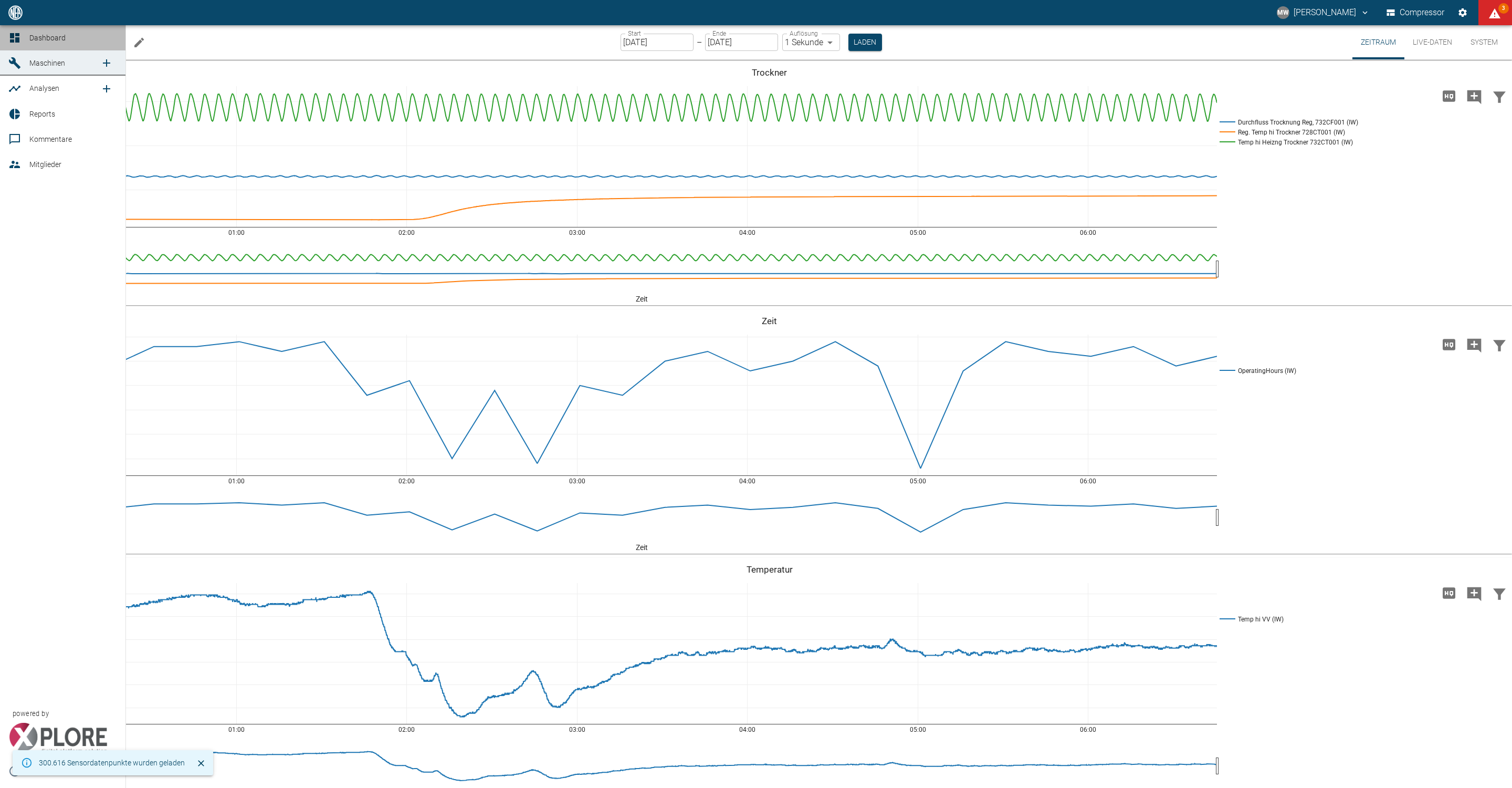
click at [10, 37] on icon at bounding box center [14, 37] width 10 height 10
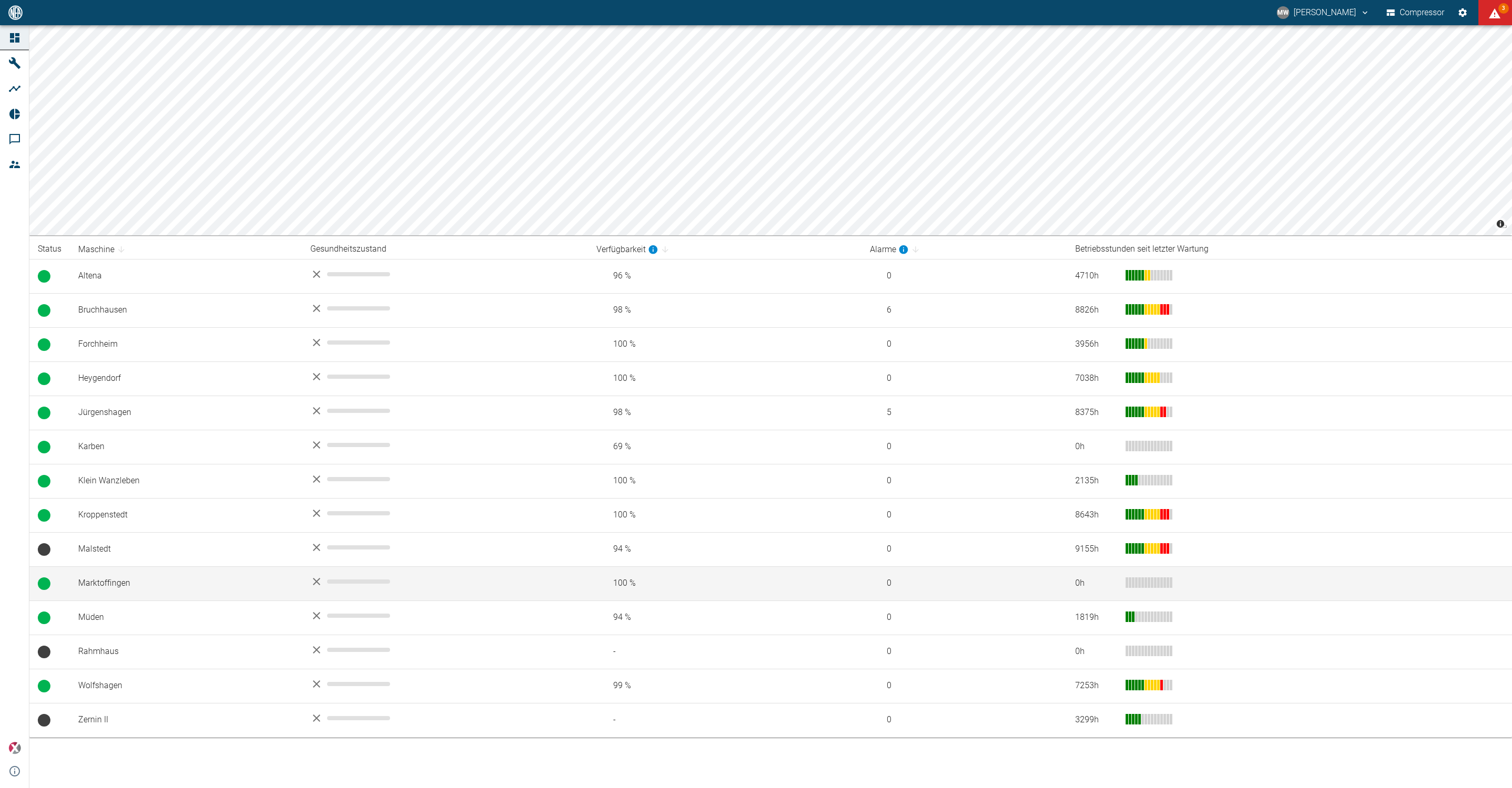
click at [136, 584] on td "Marktoffingen" at bounding box center [185, 583] width 232 height 34
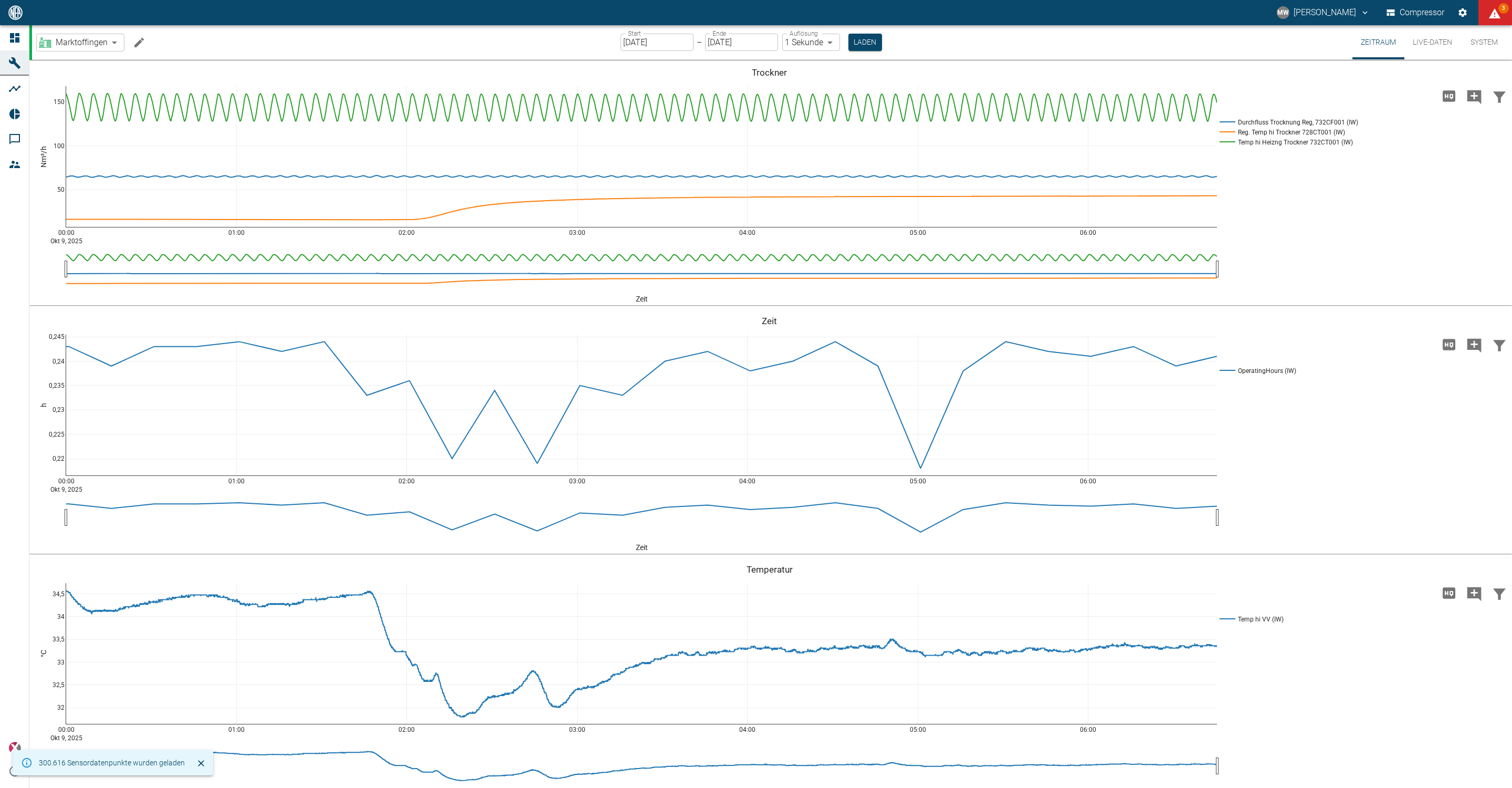
click at [1434, 43] on button "Live-Daten" at bounding box center [1432, 42] width 57 height 34
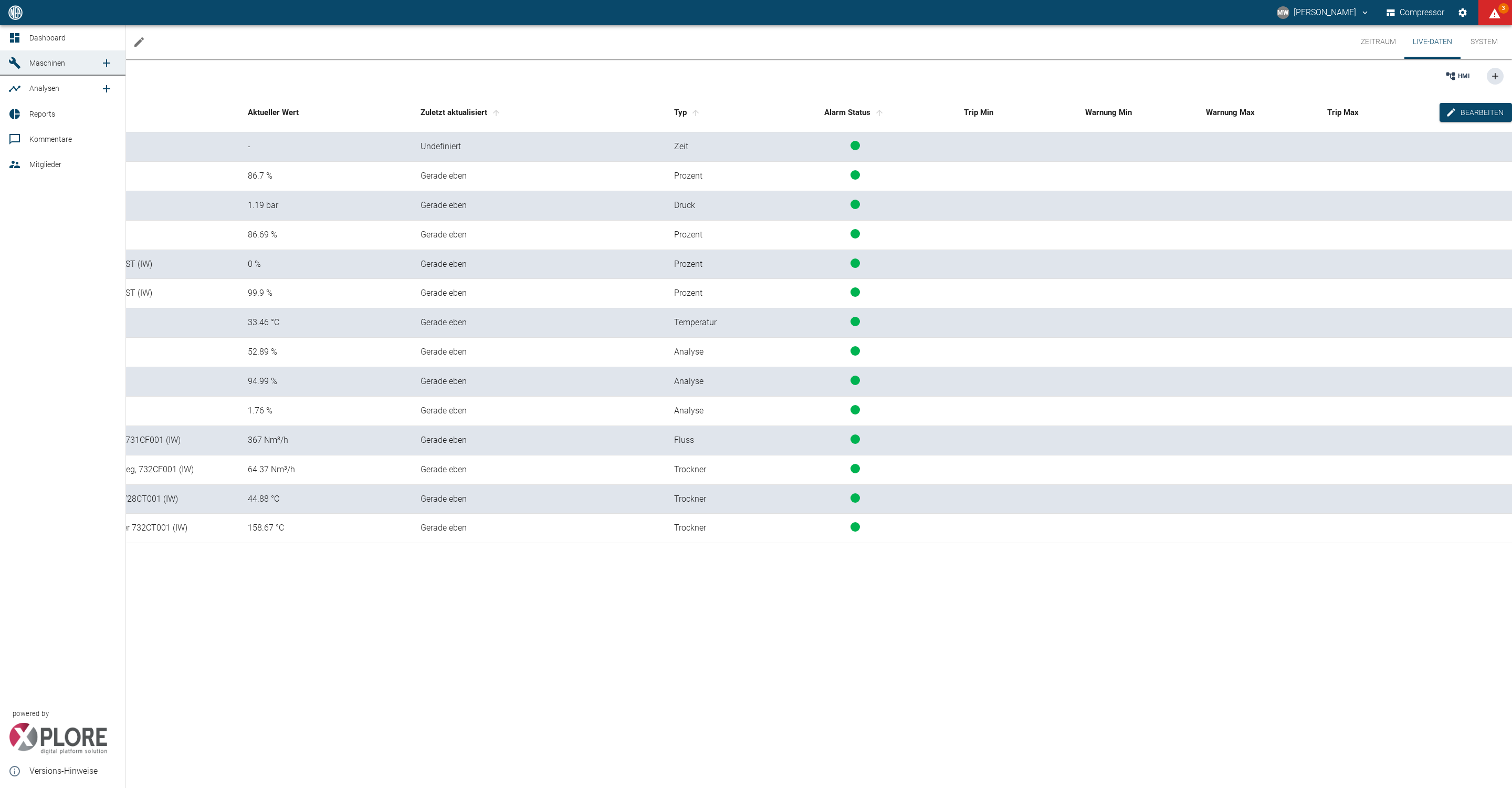
click at [15, 27] on link "Dashboard" at bounding box center [63, 37] width 125 height 25
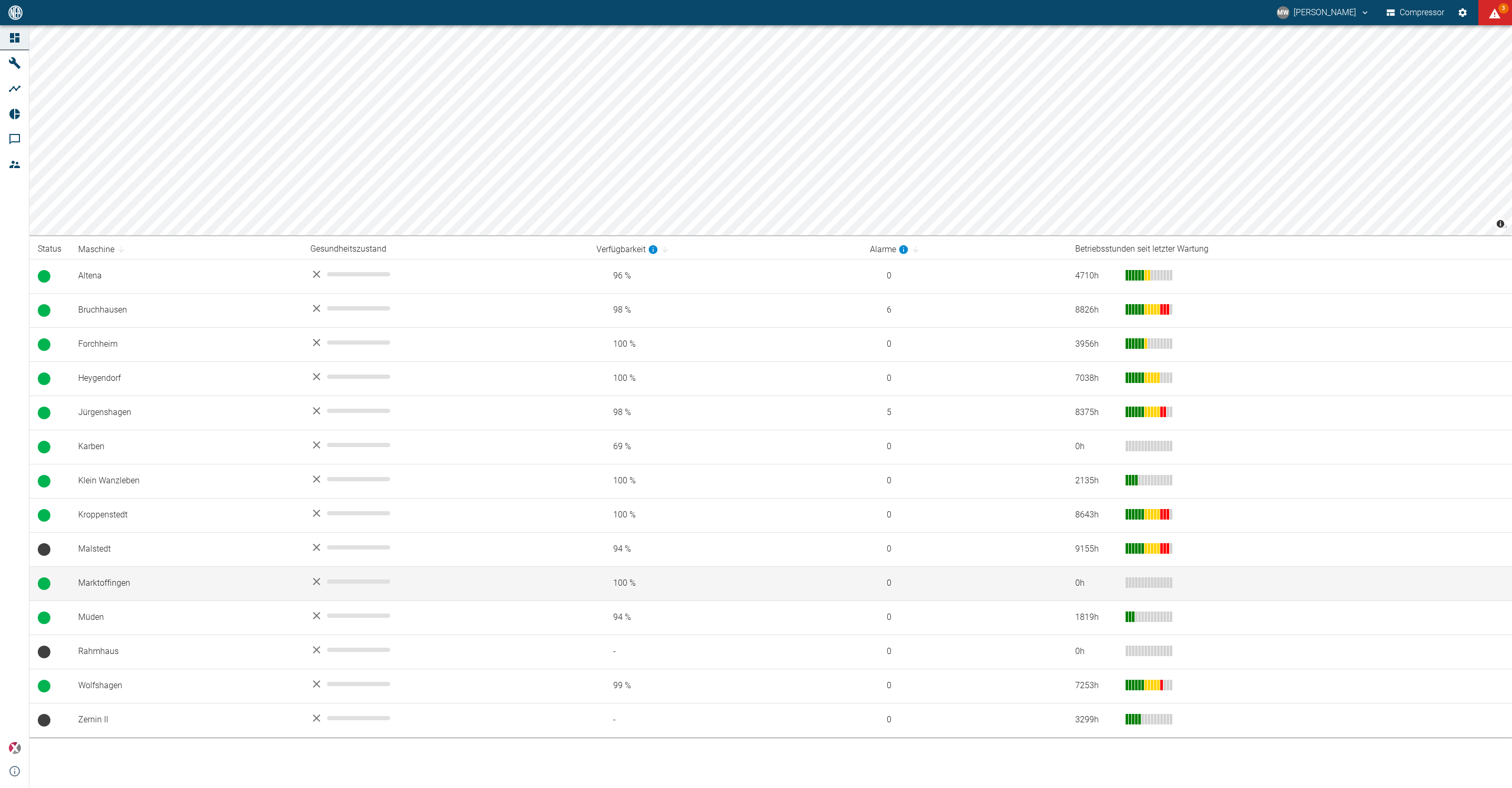
click at [95, 597] on td "Marktoffingen" at bounding box center [185, 583] width 232 height 34
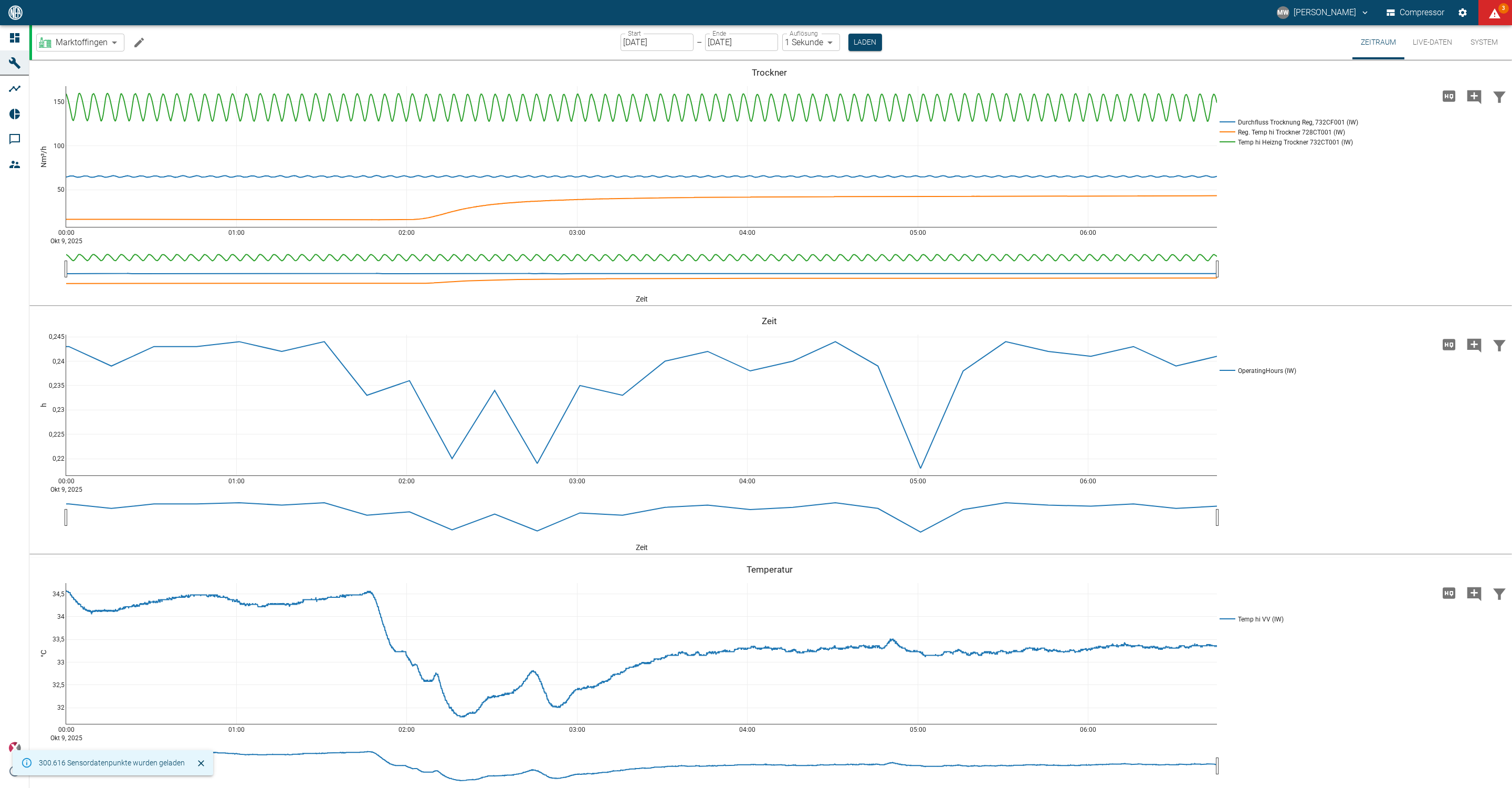
click at [1440, 45] on button "Live-Daten" at bounding box center [1432, 42] width 57 height 34
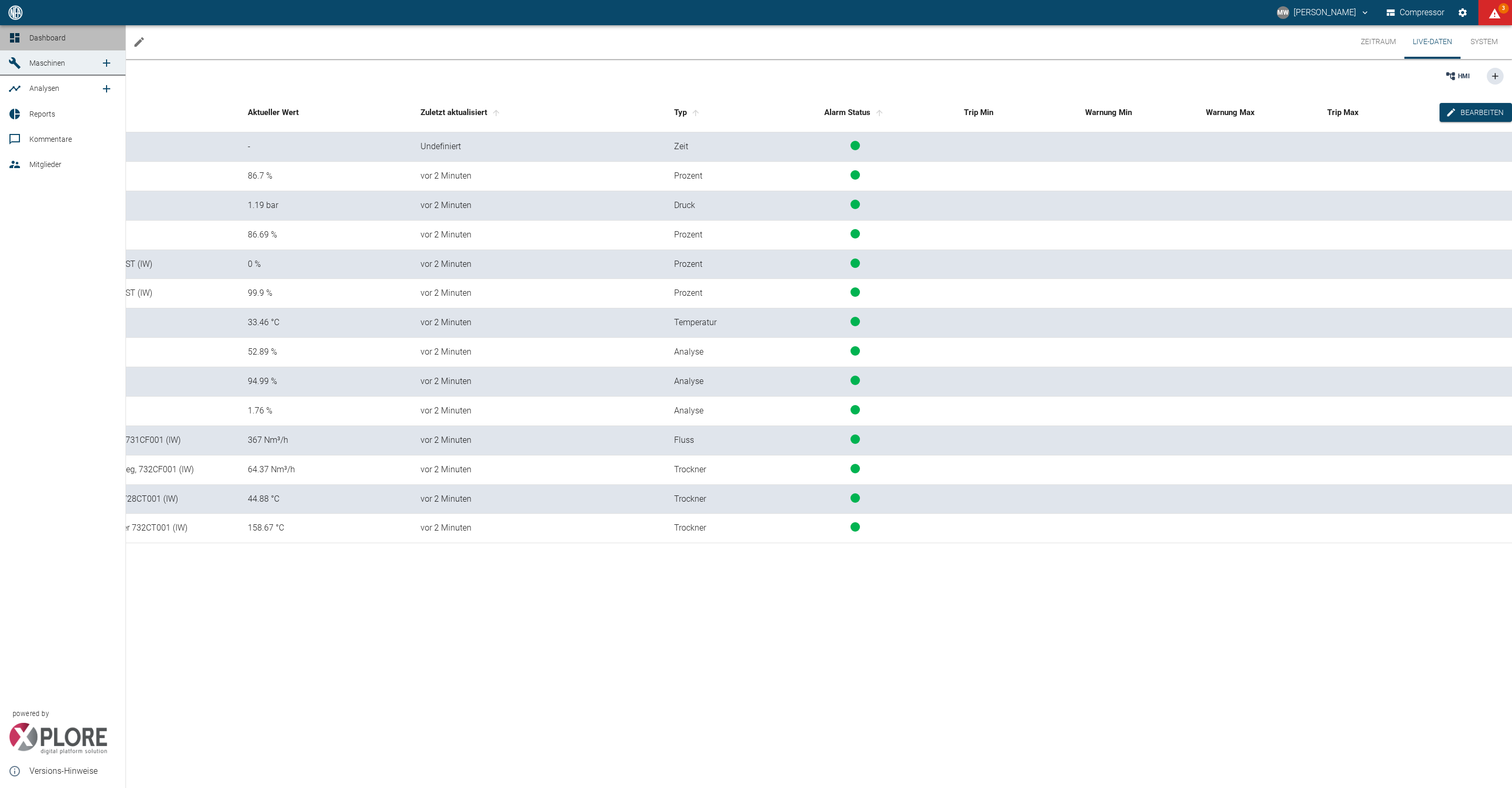
click at [52, 44] on link "Dashboard" at bounding box center [63, 37] width 125 height 25
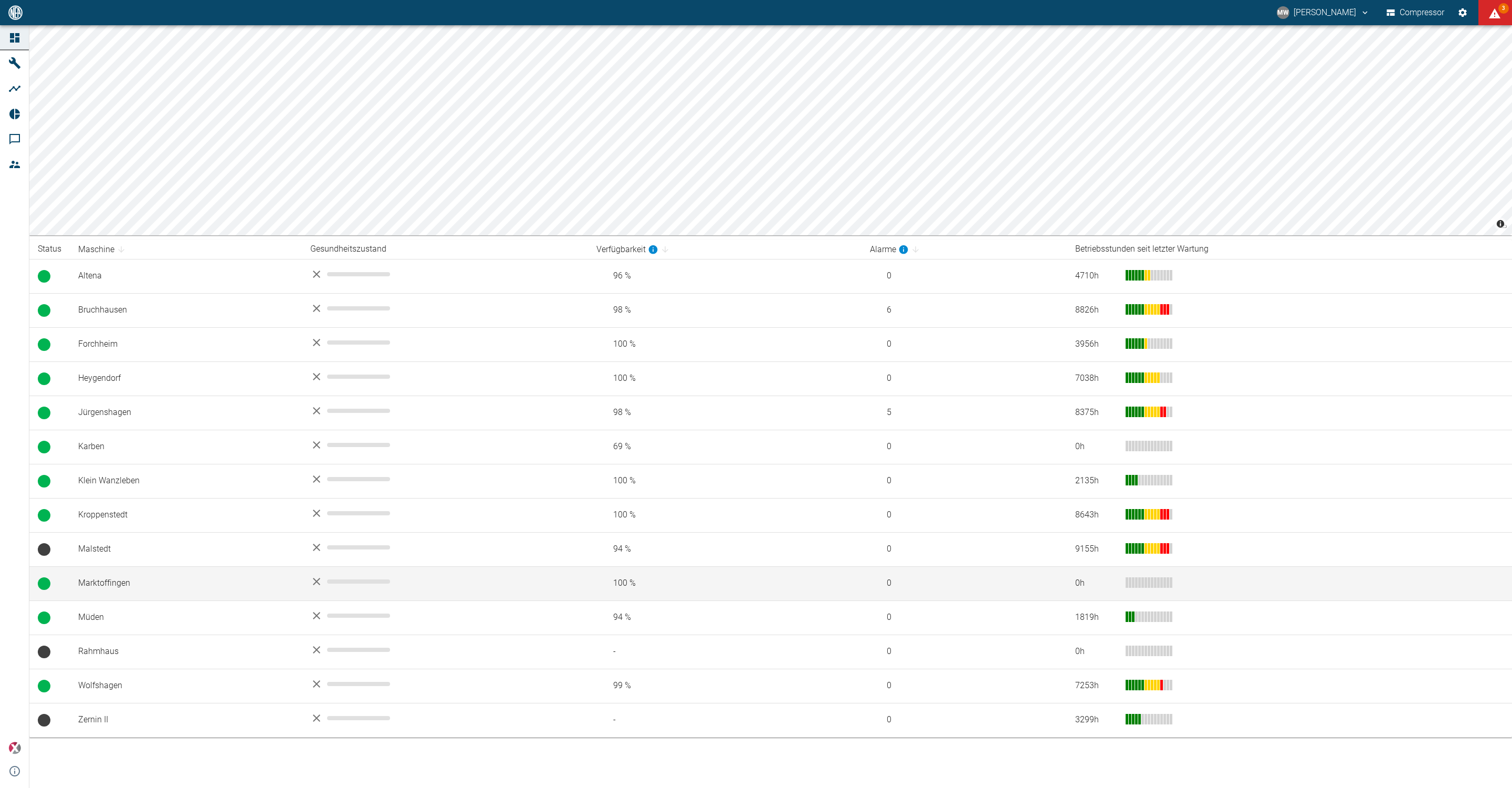
click at [108, 593] on td "Marktoffingen" at bounding box center [185, 583] width 232 height 34
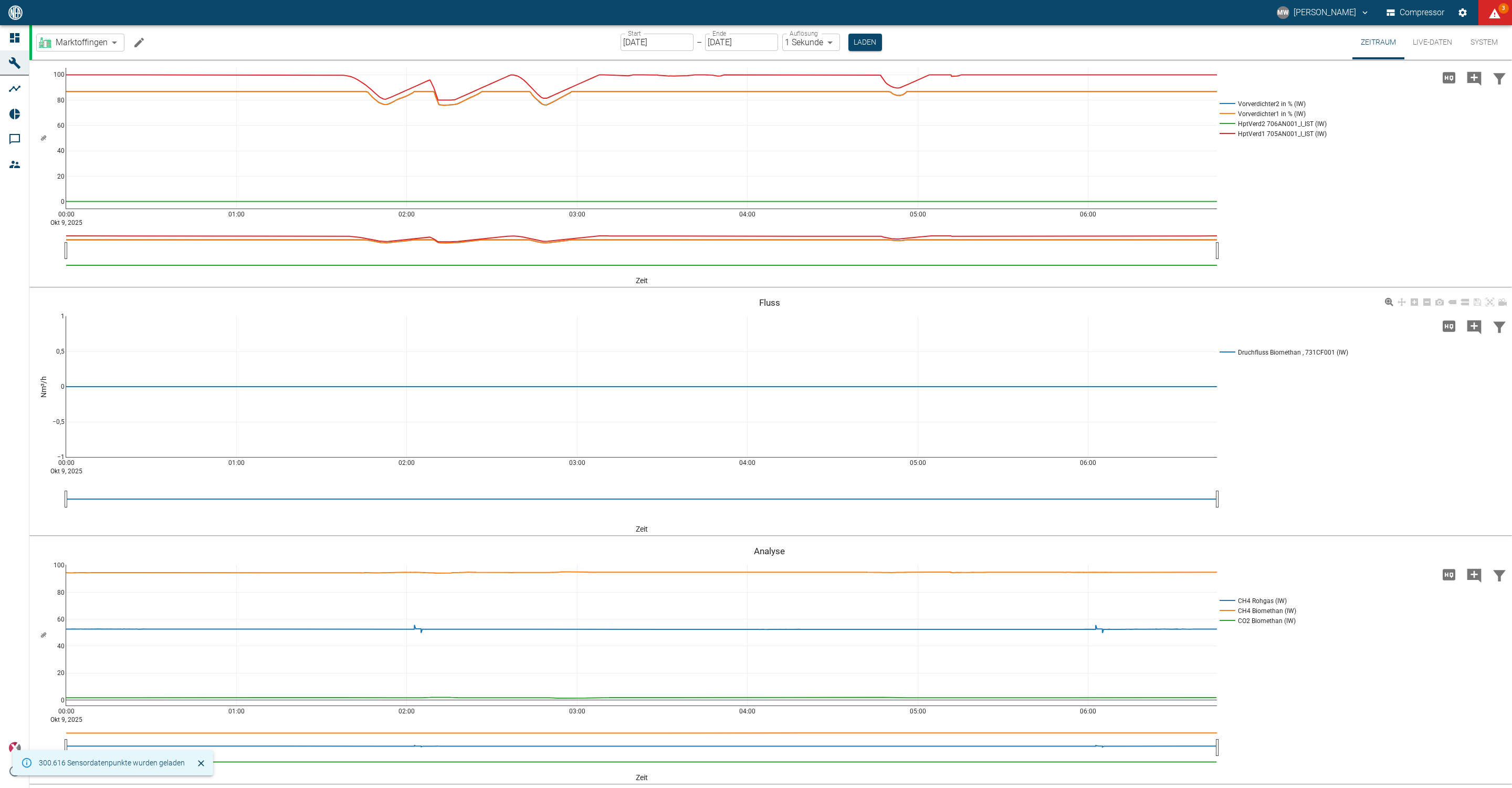
scroll to position [1014, 0]
click at [876, 37] on button "Laden" at bounding box center [865, 43] width 34 height 17
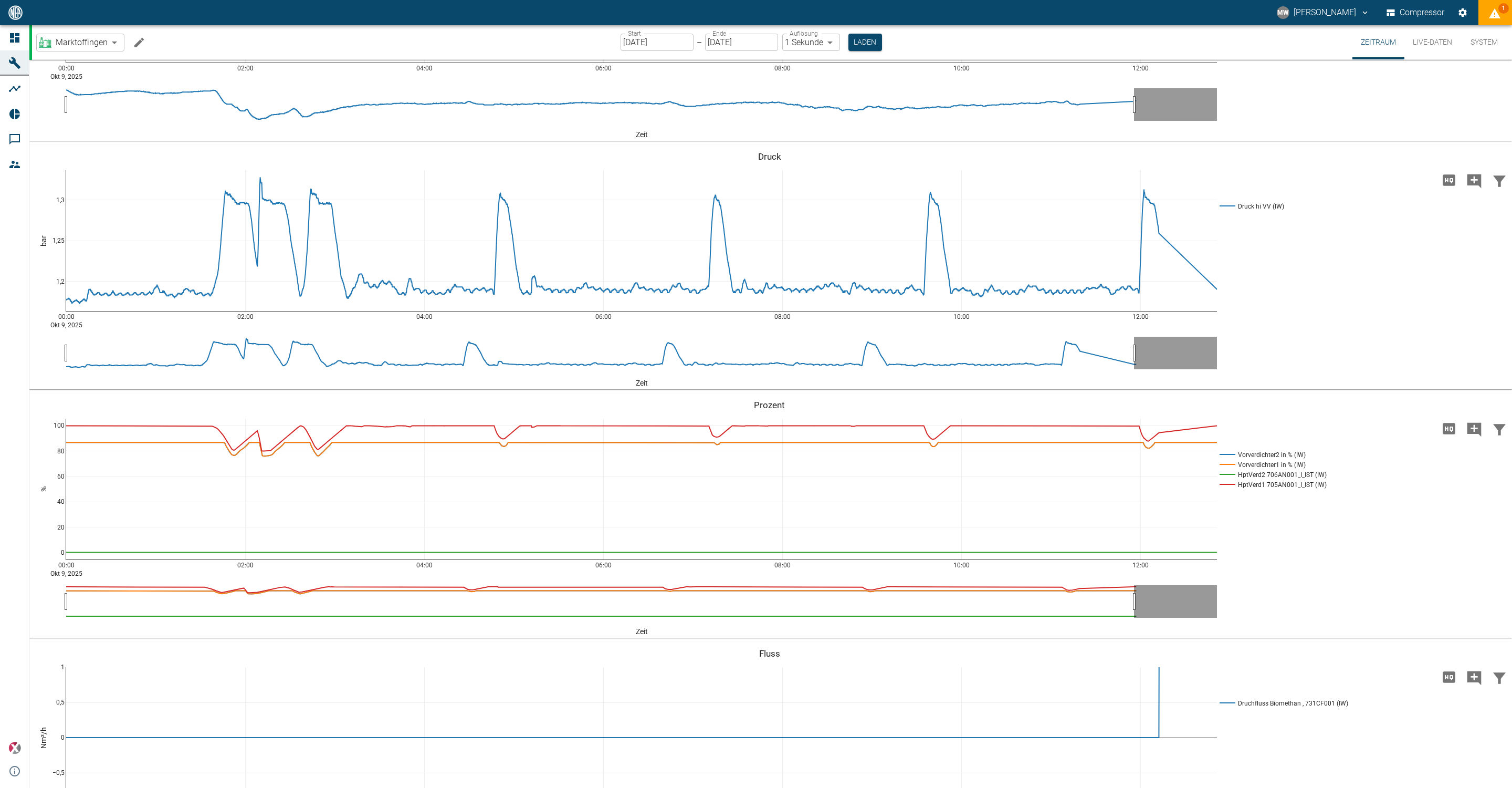
scroll to position [473, 0]
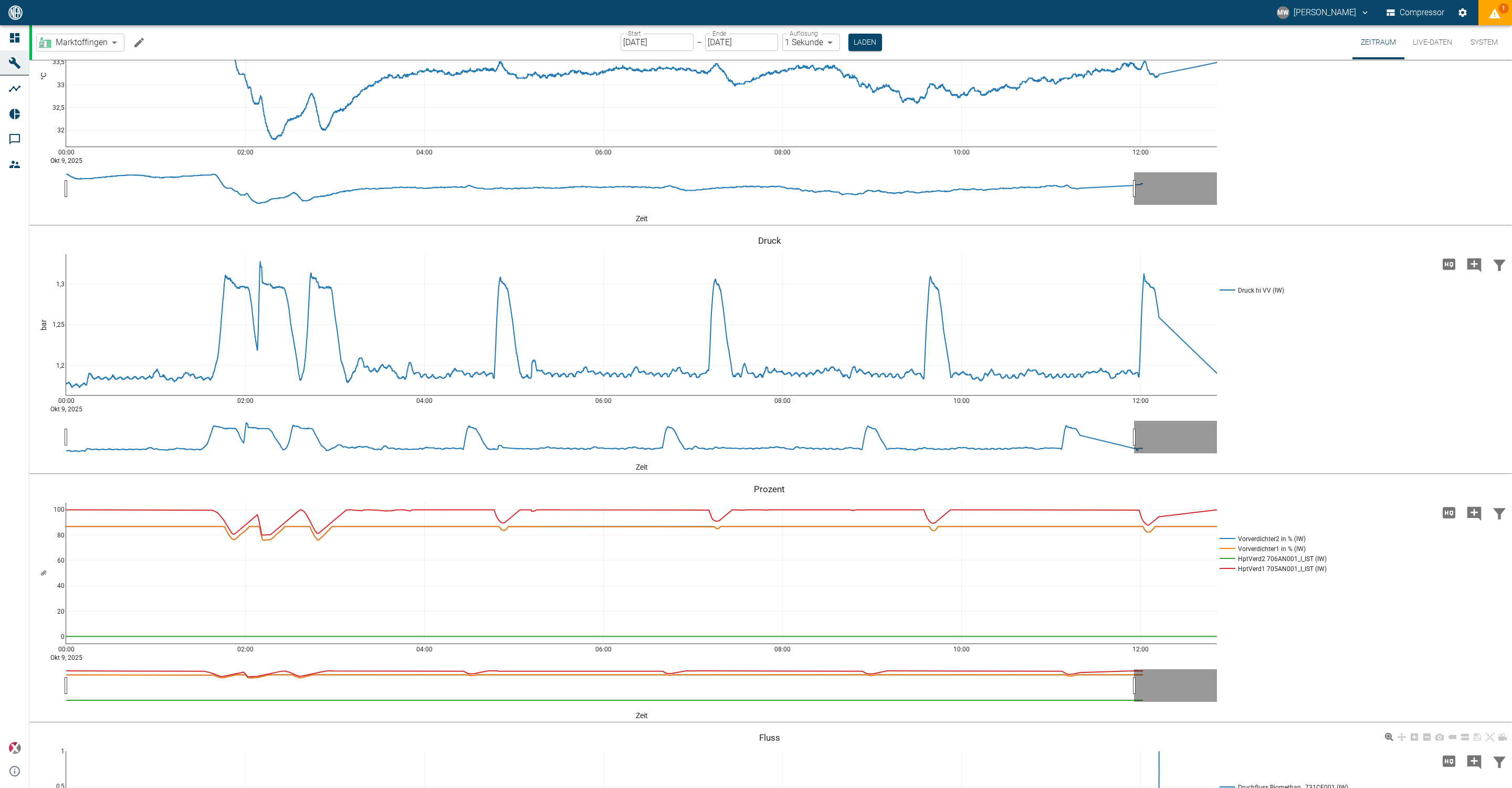
scroll to position [1014, 0]
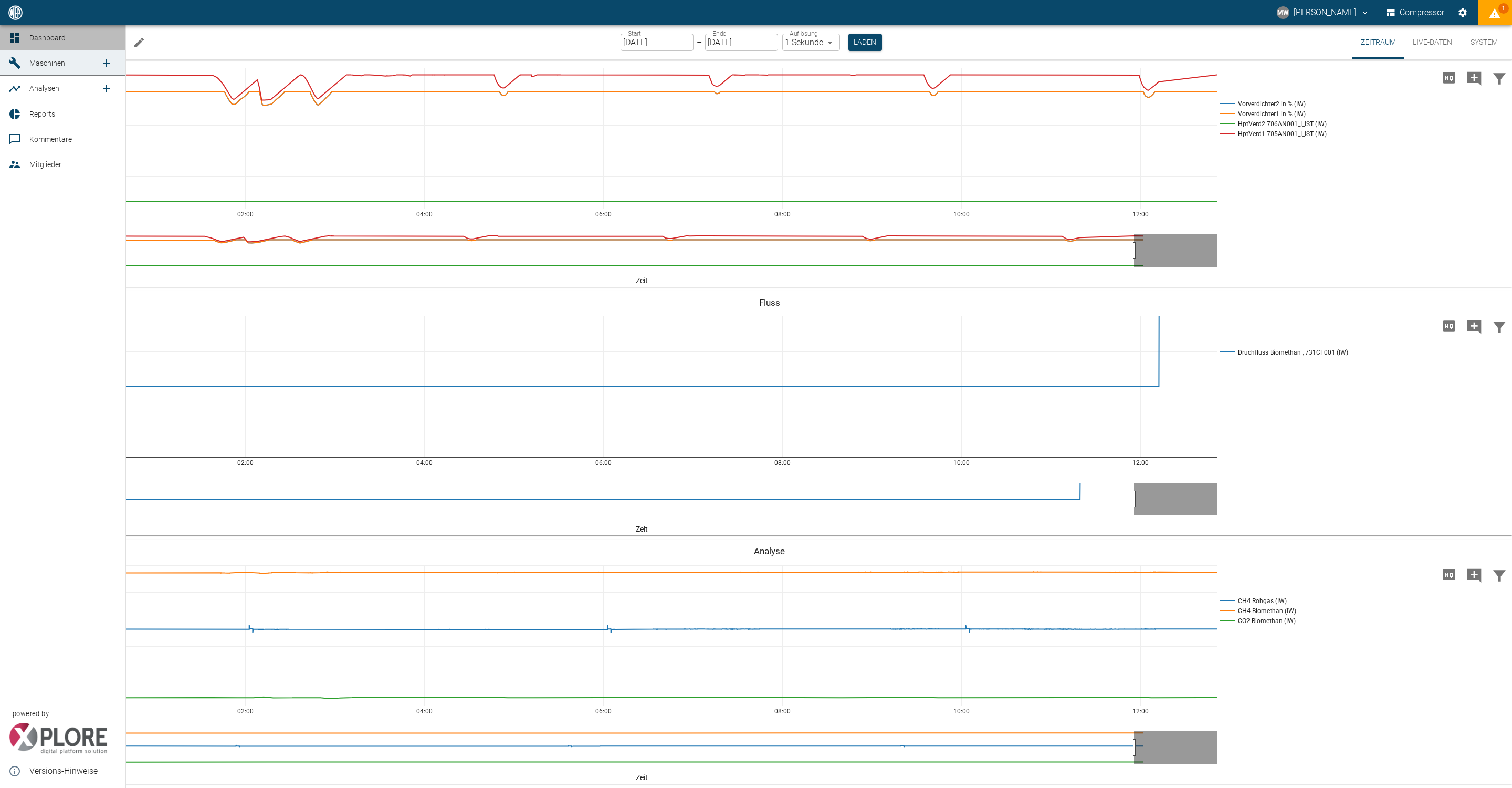
click at [18, 40] on icon at bounding box center [14, 37] width 10 height 10
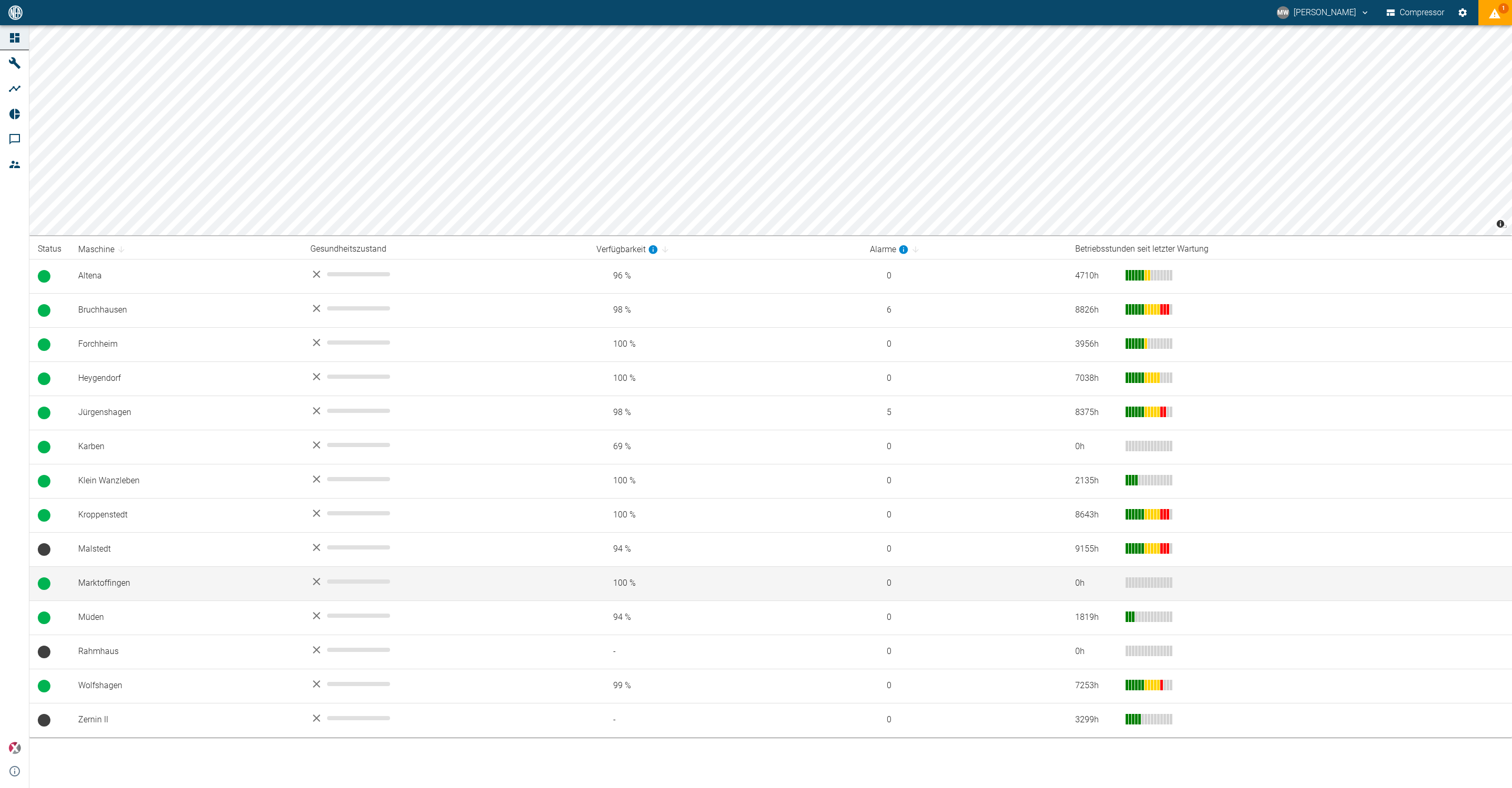
click at [118, 577] on td "Marktoffingen" at bounding box center [185, 583] width 232 height 34
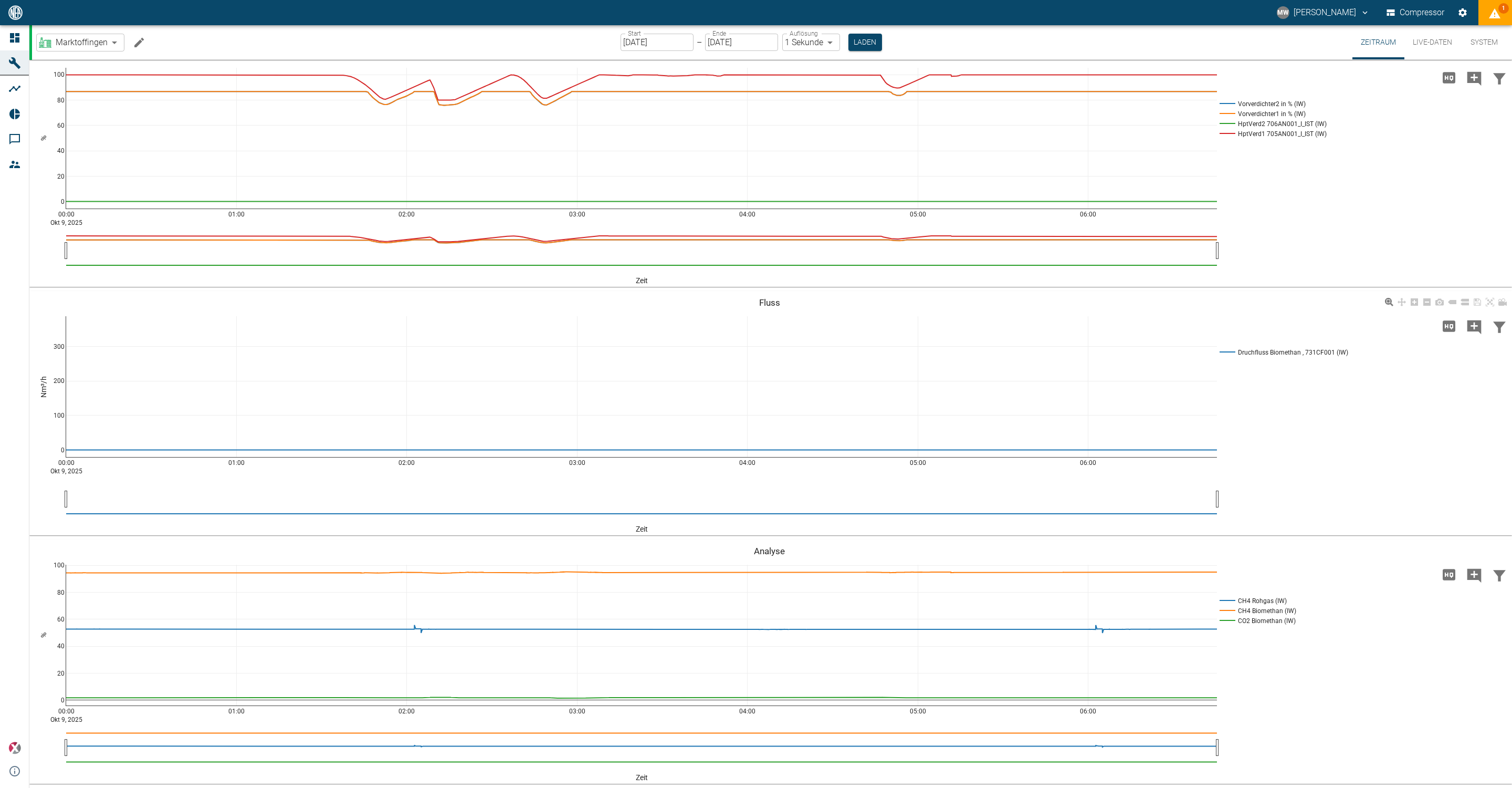
scroll to position [1014, 0]
click at [856, 43] on button "Laden" at bounding box center [865, 43] width 34 height 17
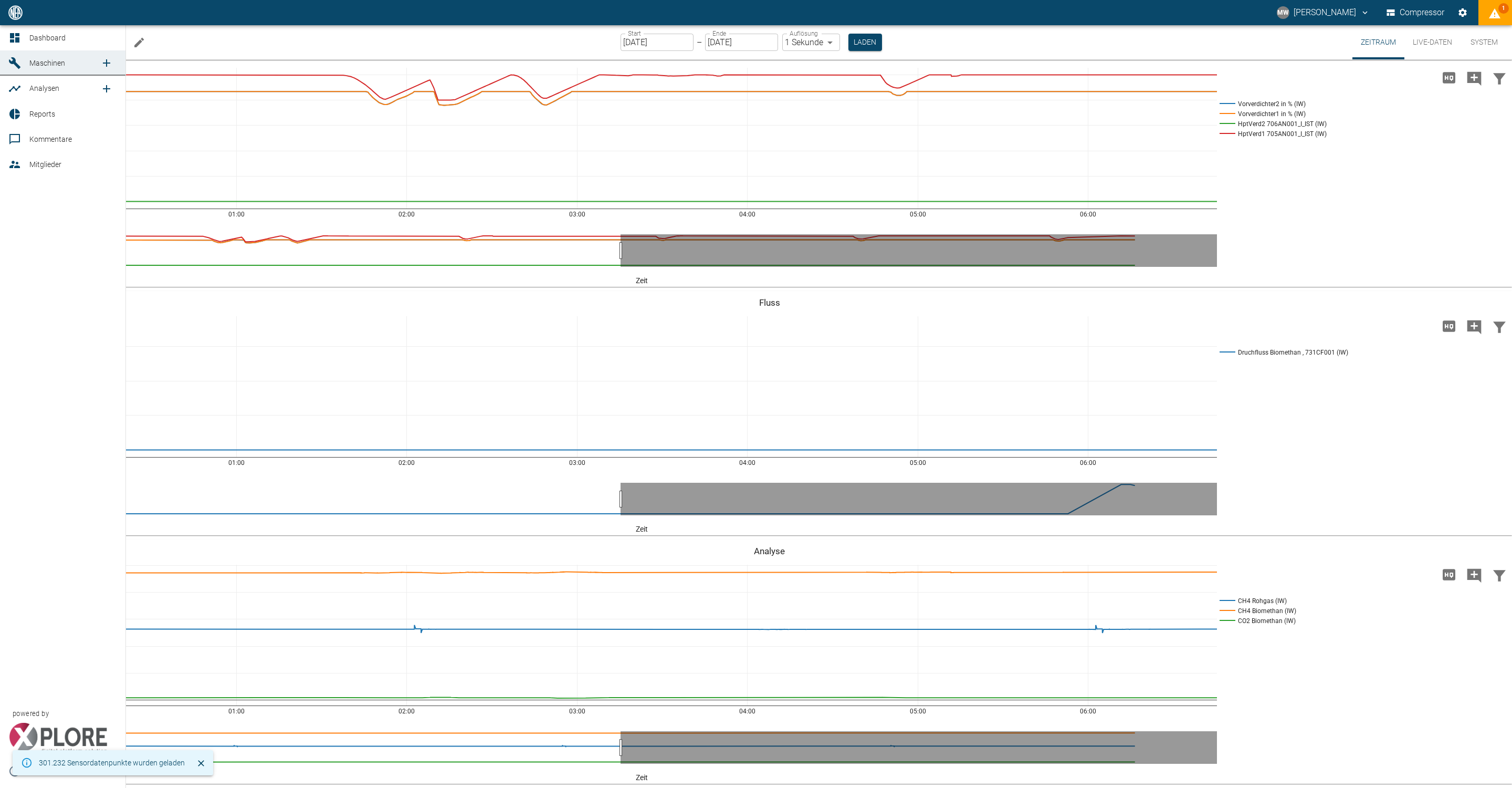
click at [17, 37] on icon at bounding box center [14, 37] width 10 height 10
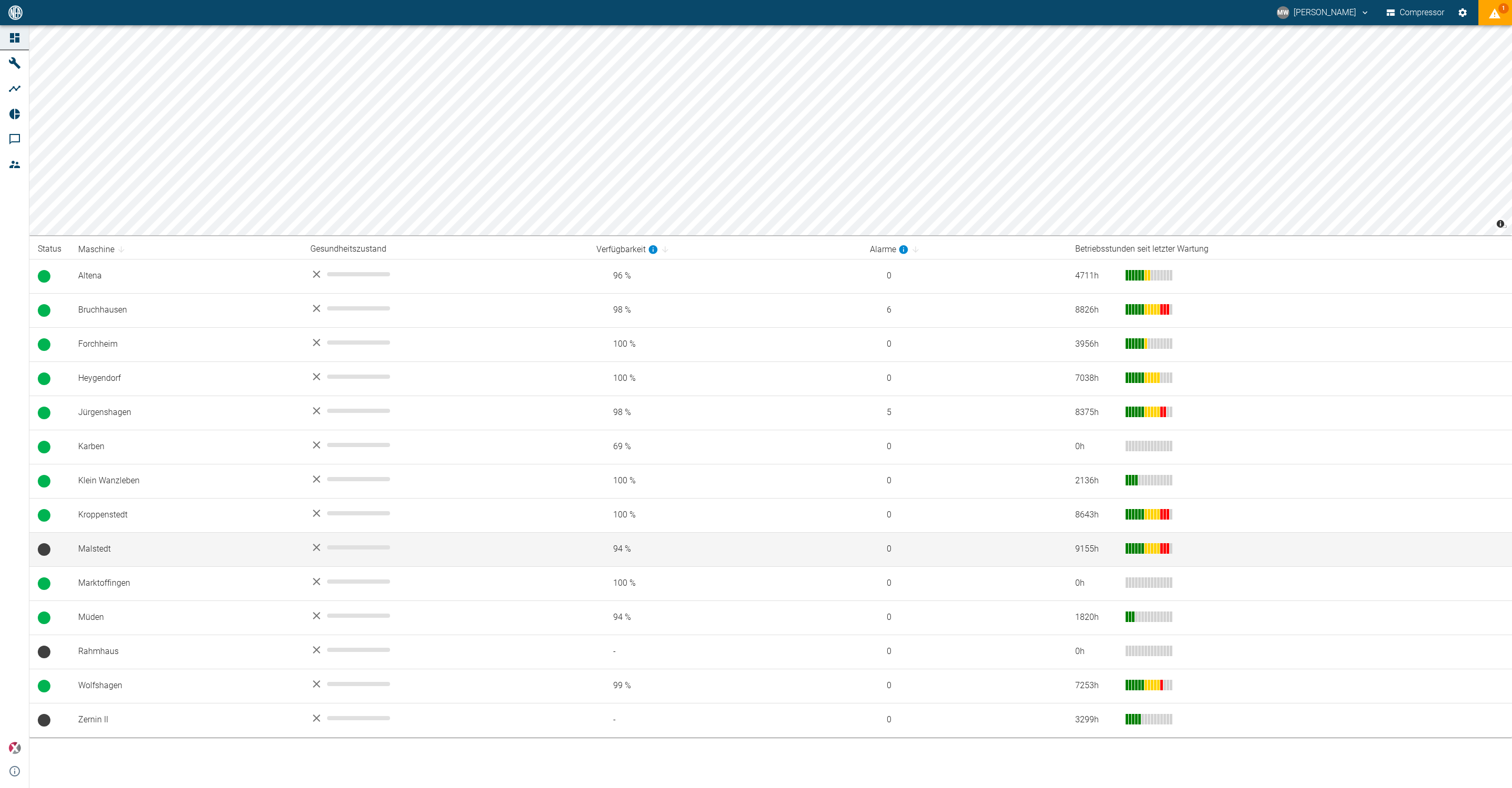
click at [367, 557] on td at bounding box center [445, 549] width 286 height 34
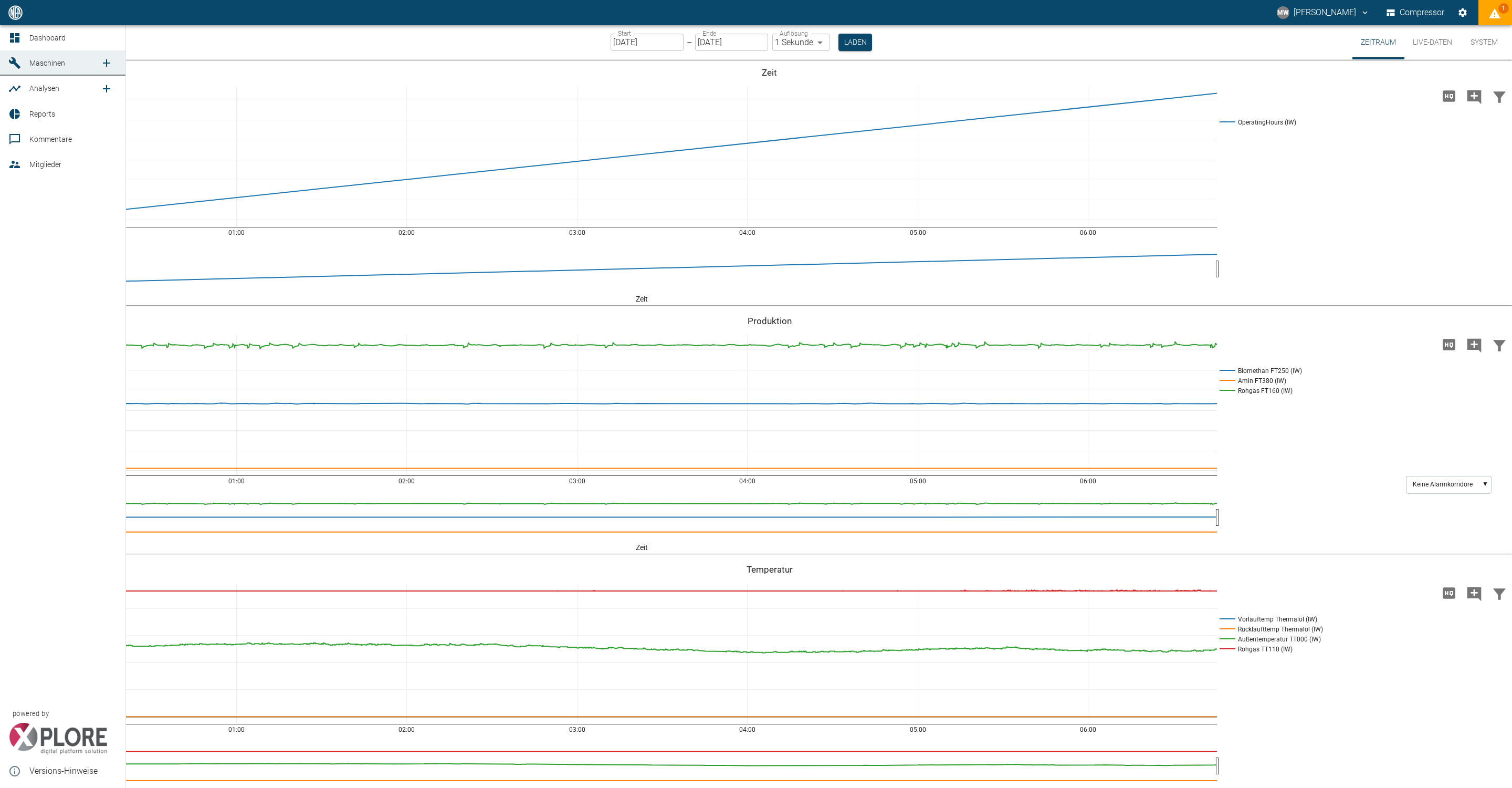
click at [25, 32] on link "Dashboard" at bounding box center [63, 37] width 125 height 25
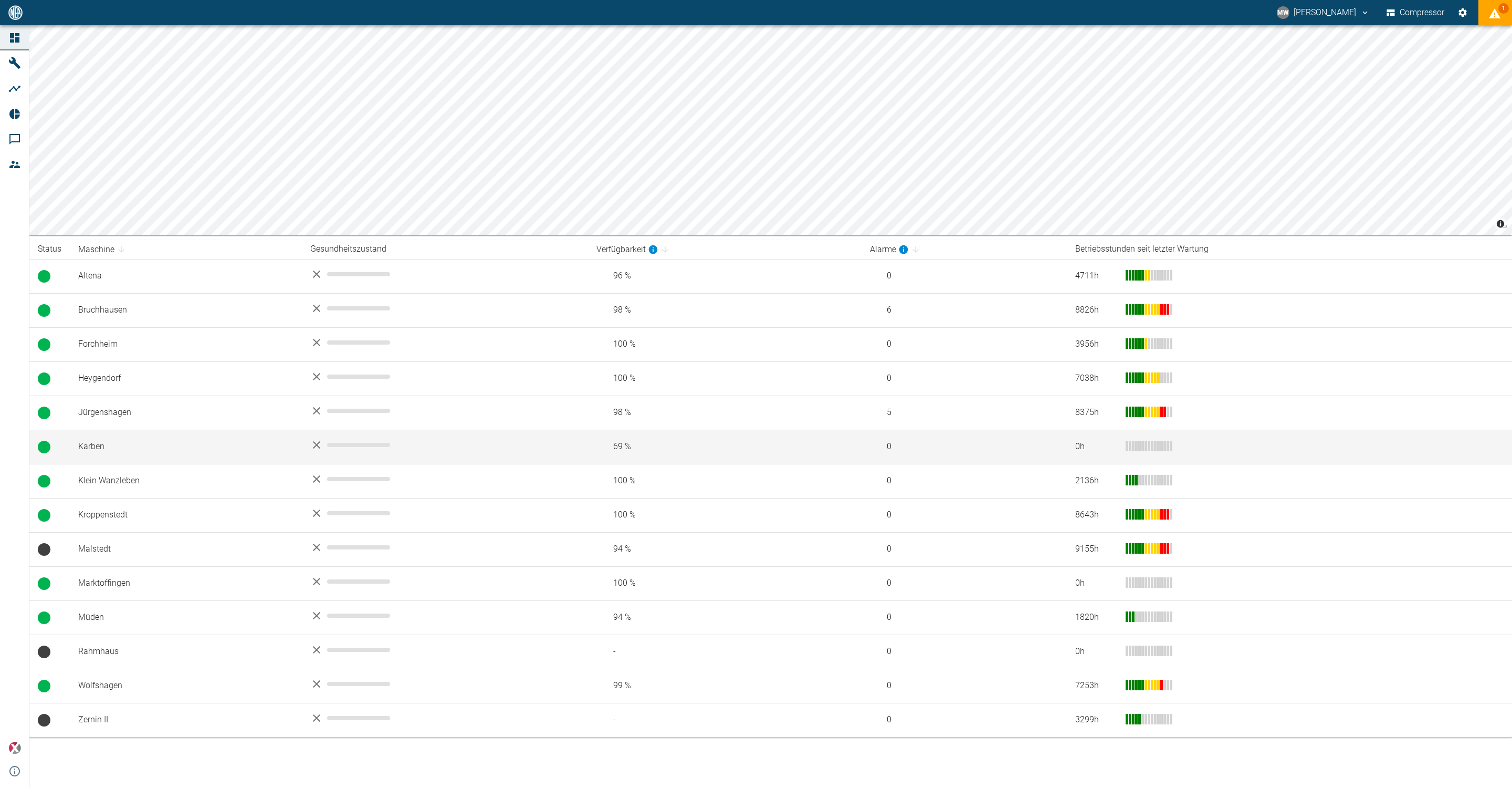
click at [128, 459] on td "Karben" at bounding box center [185, 446] width 232 height 34
